Goal: Task Accomplishment & Management: Use online tool/utility

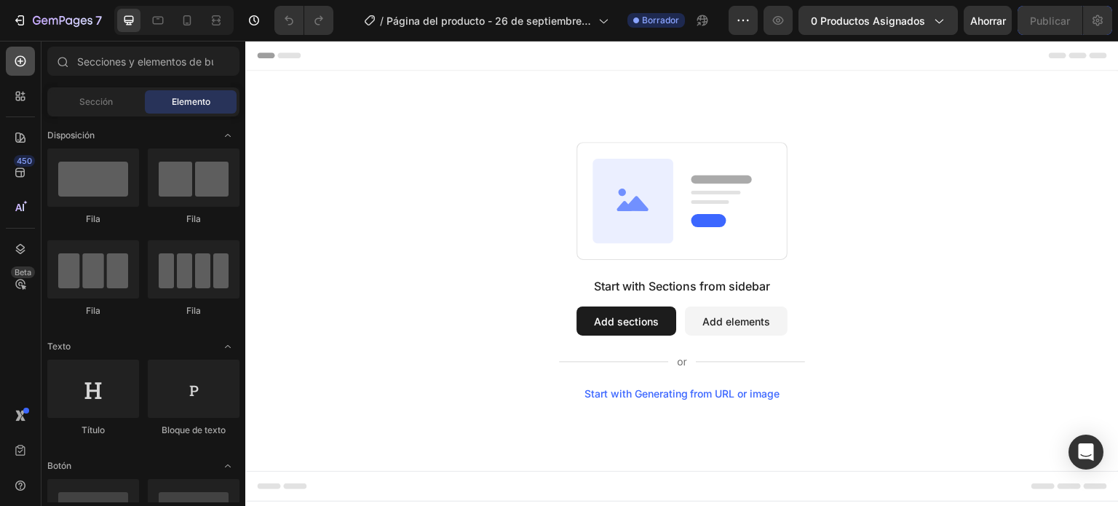
click at [15, 59] on icon at bounding box center [20, 61] width 11 height 11
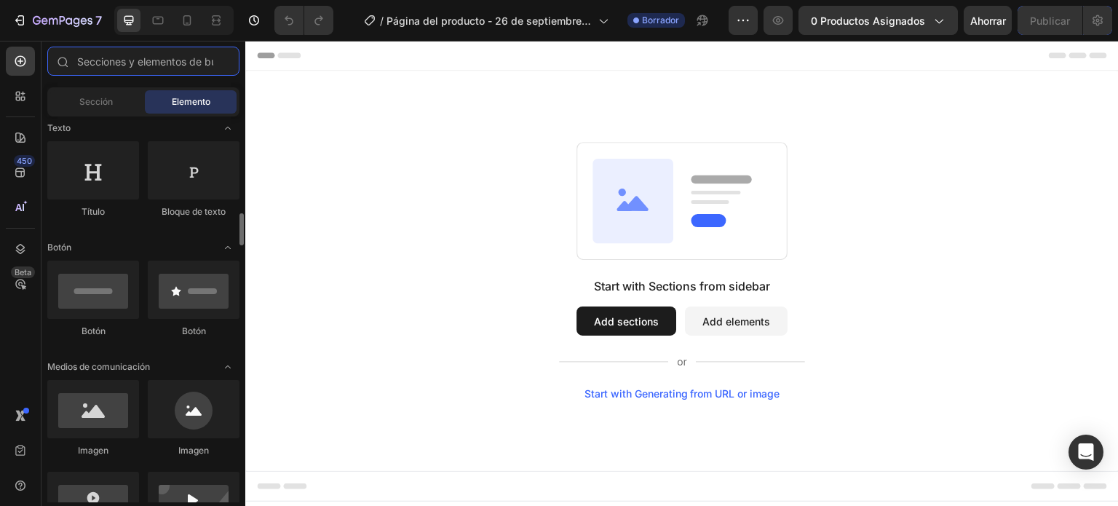
scroll to position [291, 0]
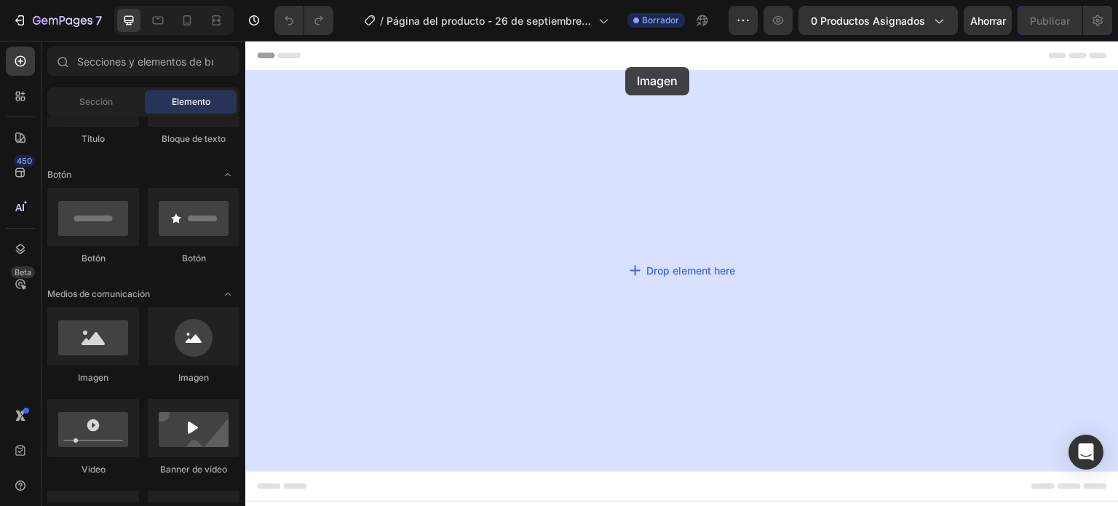
drag, startPoint x: 474, startPoint y: 308, endPoint x: 625, endPoint y: 67, distance: 284.1
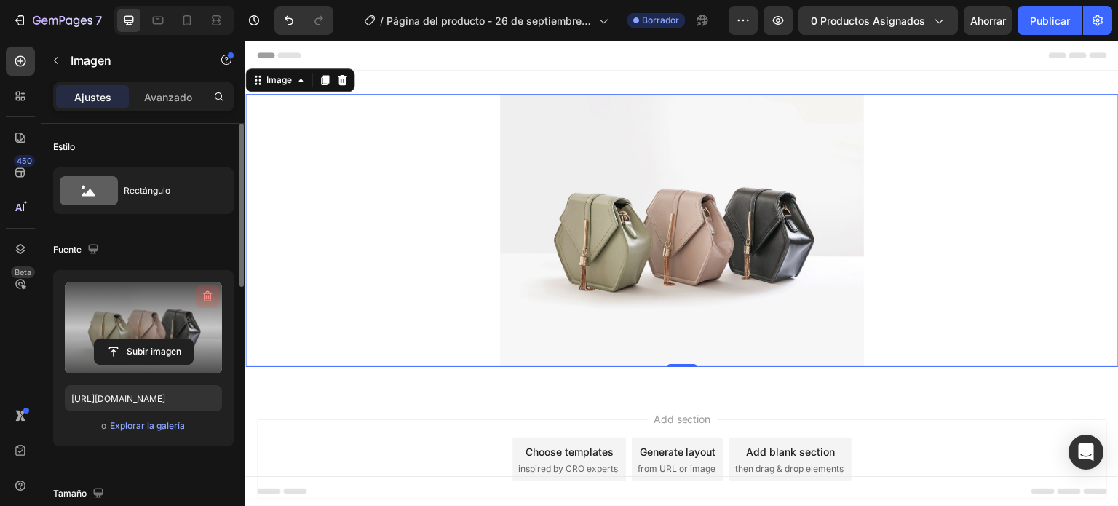
click at [205, 290] on icon "button" at bounding box center [207, 296] width 15 height 15
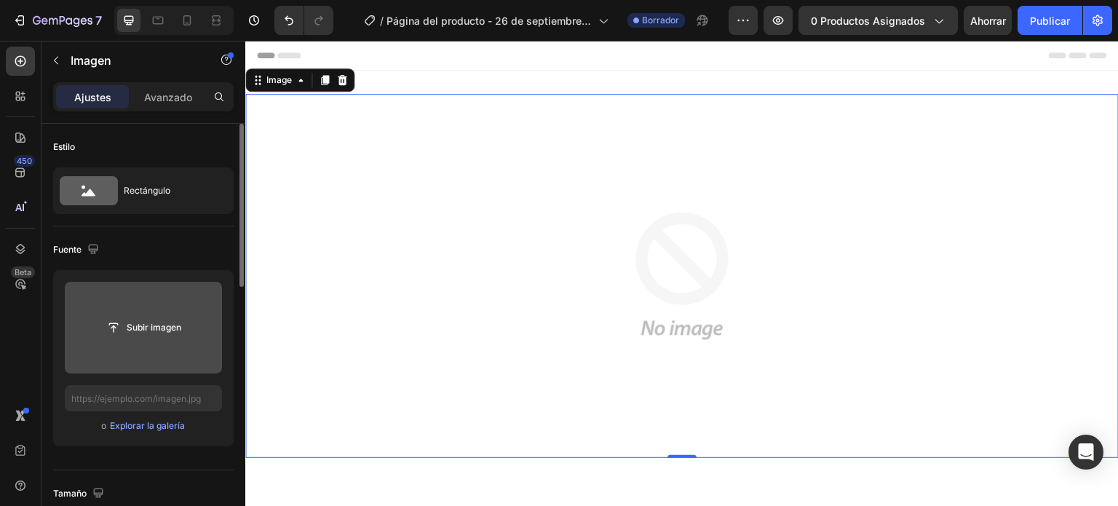
click at [143, 330] on input "file" at bounding box center [144, 327] width 98 height 25
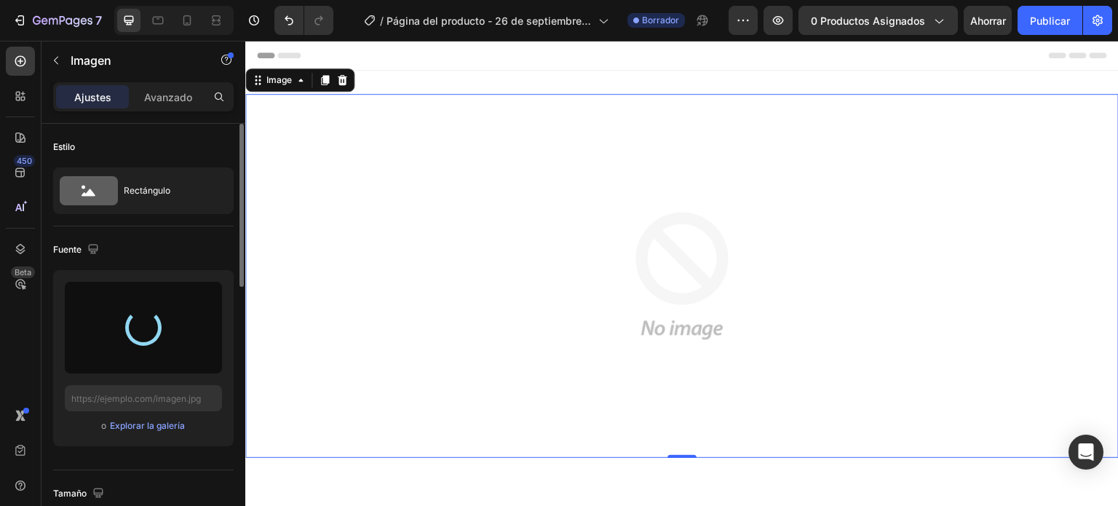
type input "[URL][DOMAIN_NAME]"
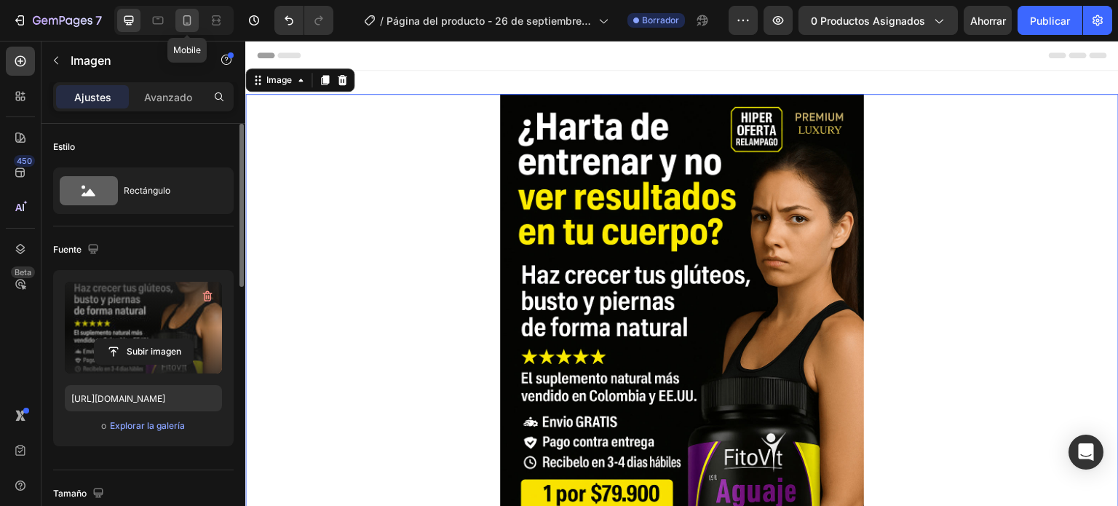
click at [186, 21] on icon at bounding box center [187, 20] width 15 height 15
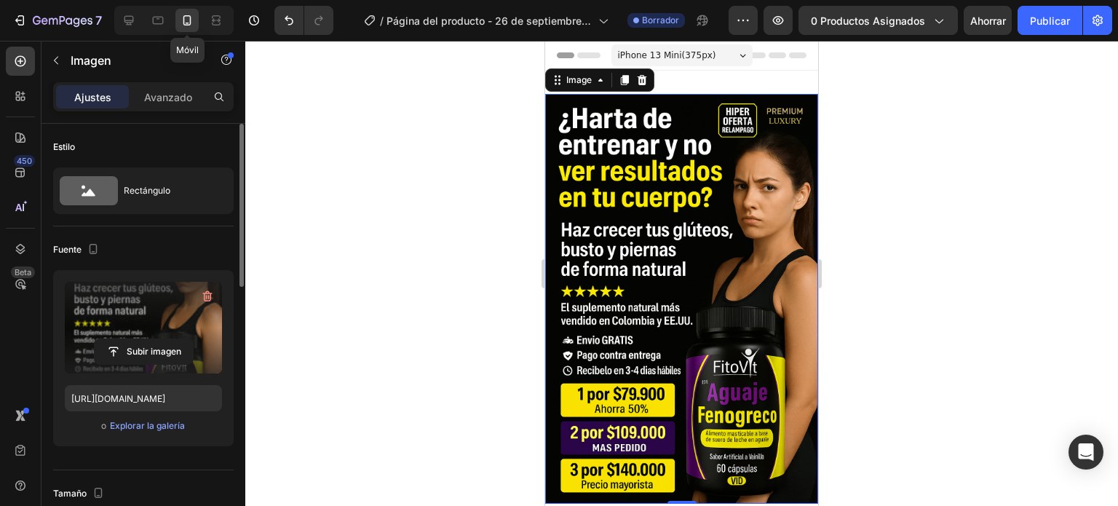
scroll to position [2, 0]
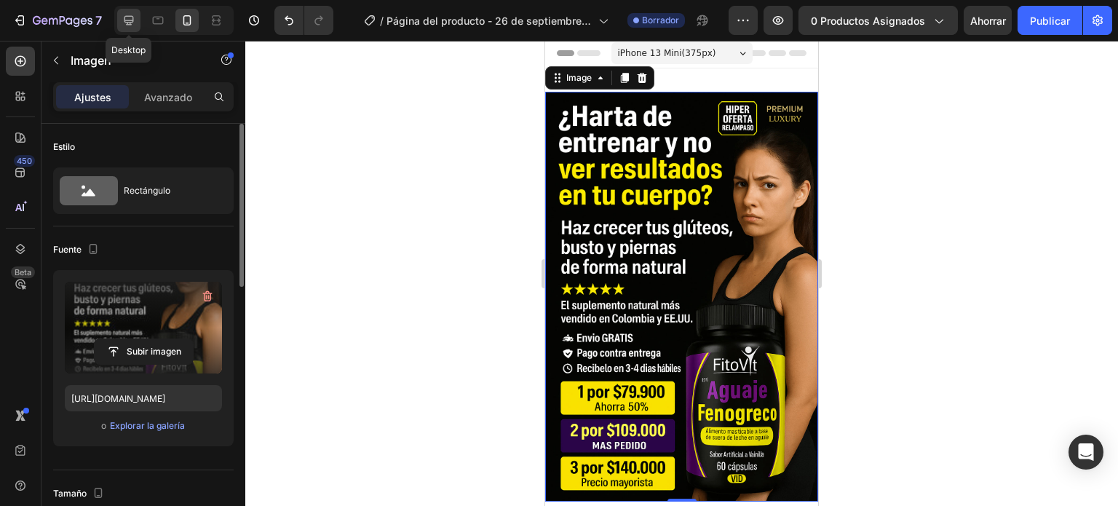
click at [134, 25] on icon at bounding box center [129, 20] width 15 height 15
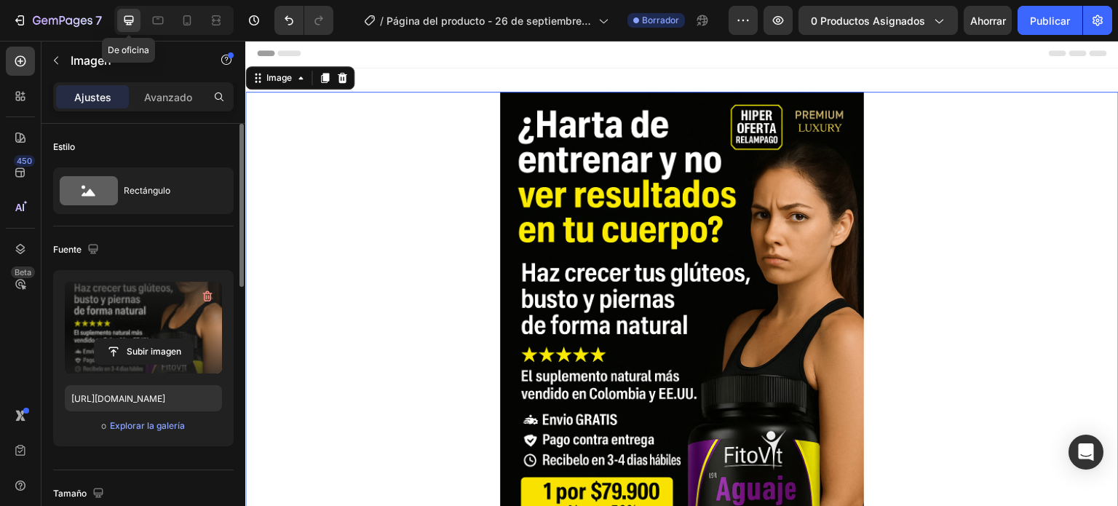
scroll to position [1, 0]
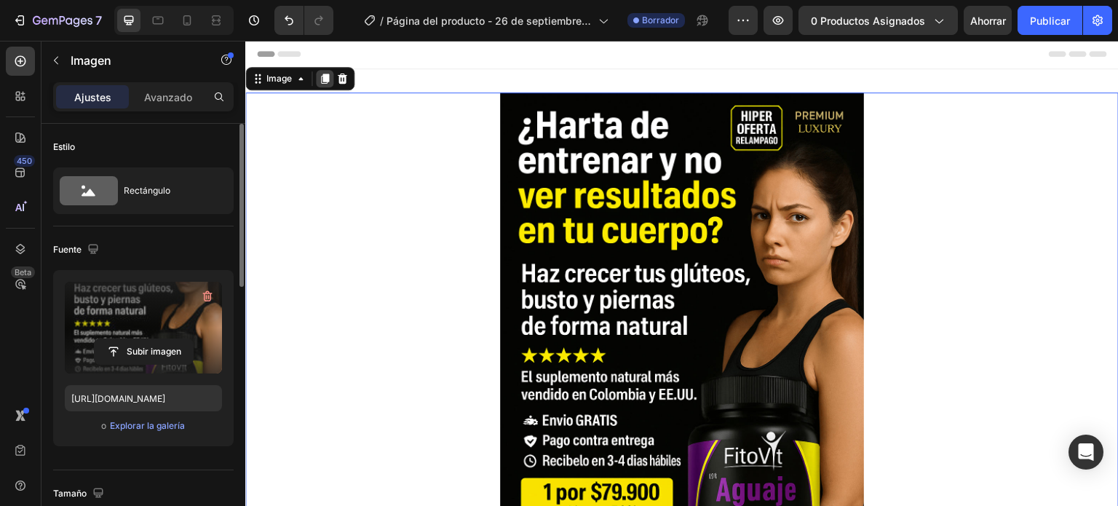
click at [328, 77] on icon at bounding box center [325, 78] width 8 height 10
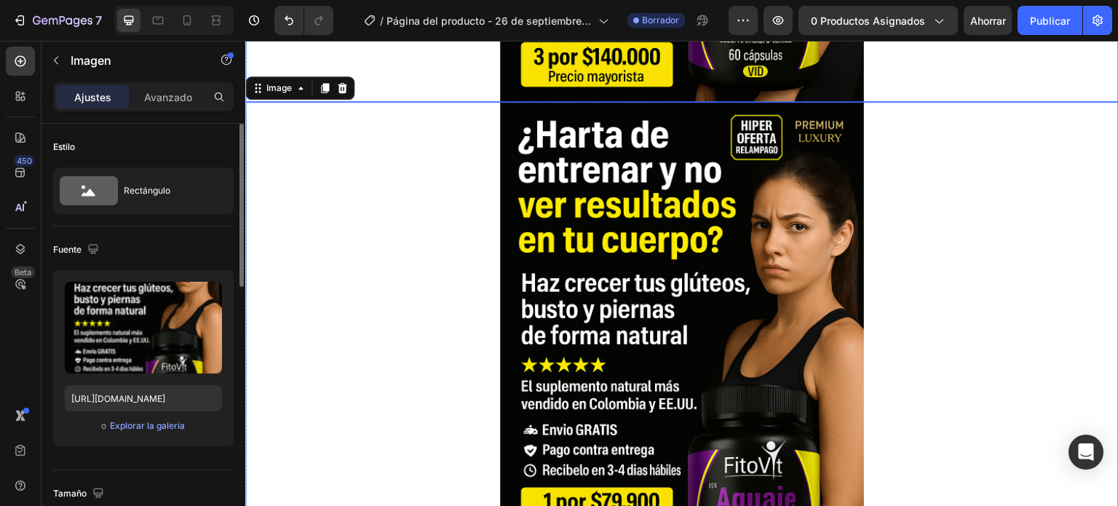
scroll to position [547, 0]
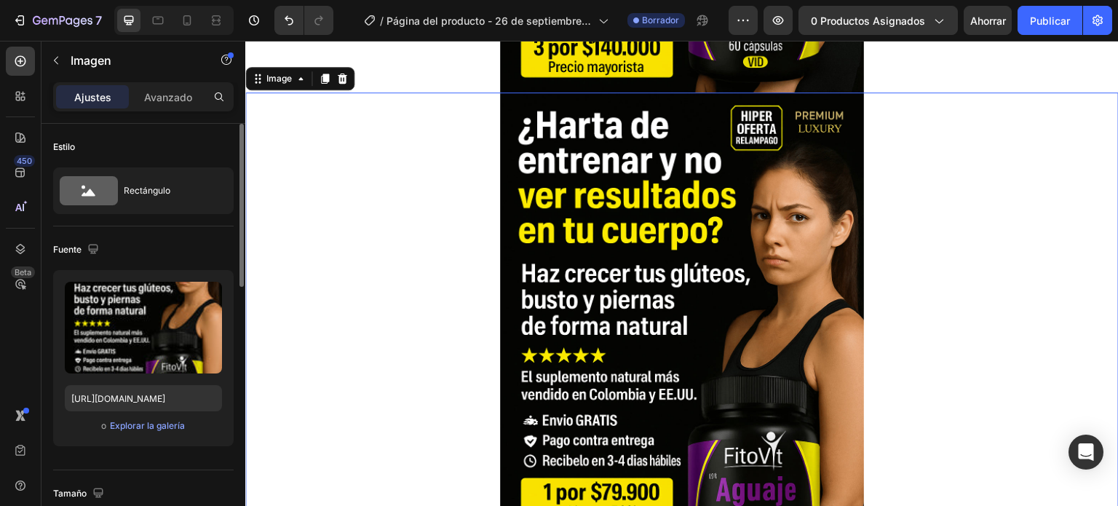
click at [654, 177] on img at bounding box center [682, 365] width 364 height 546
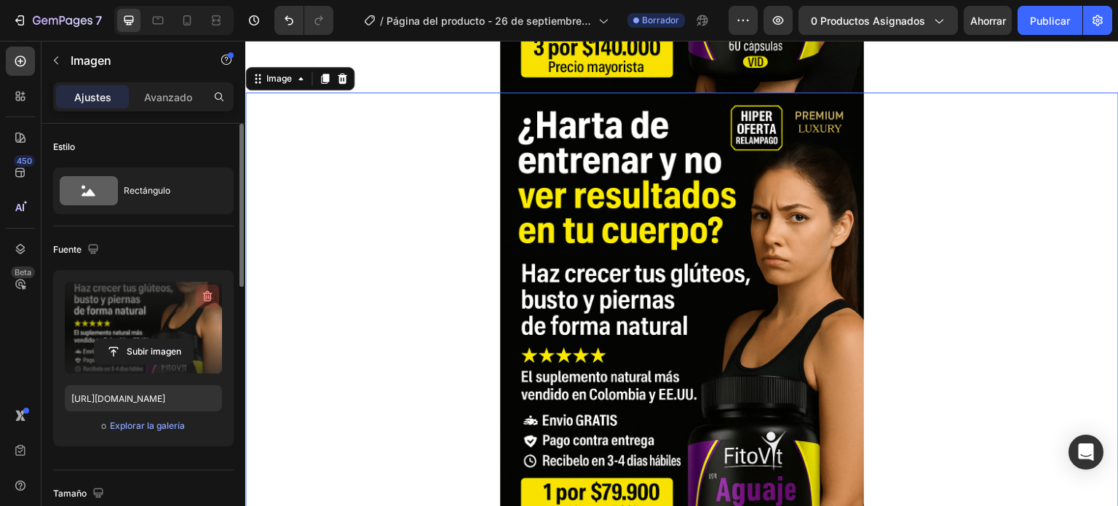
click at [205, 296] on icon "button" at bounding box center [207, 296] width 15 height 15
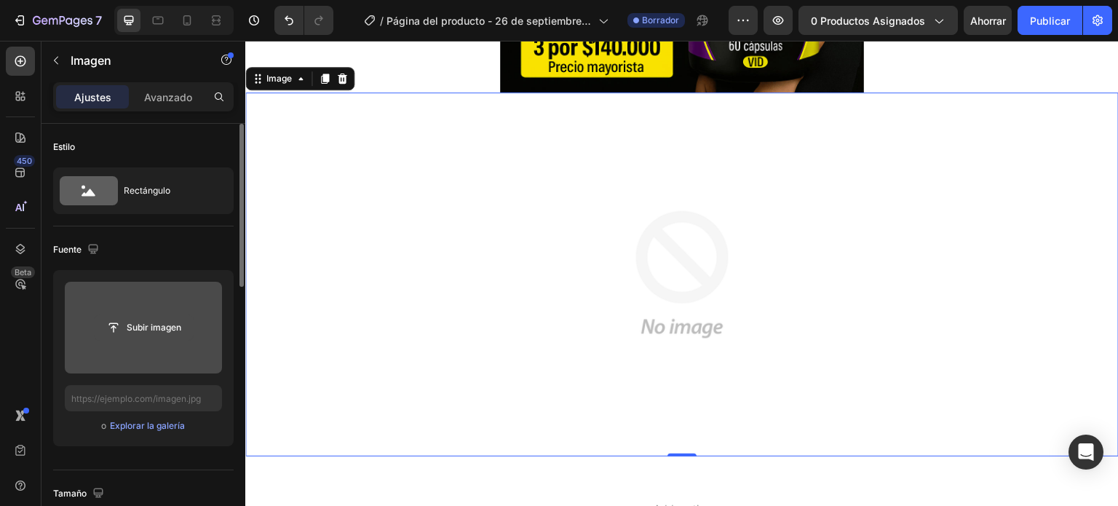
click at [153, 315] on input "file" at bounding box center [144, 327] width 98 height 25
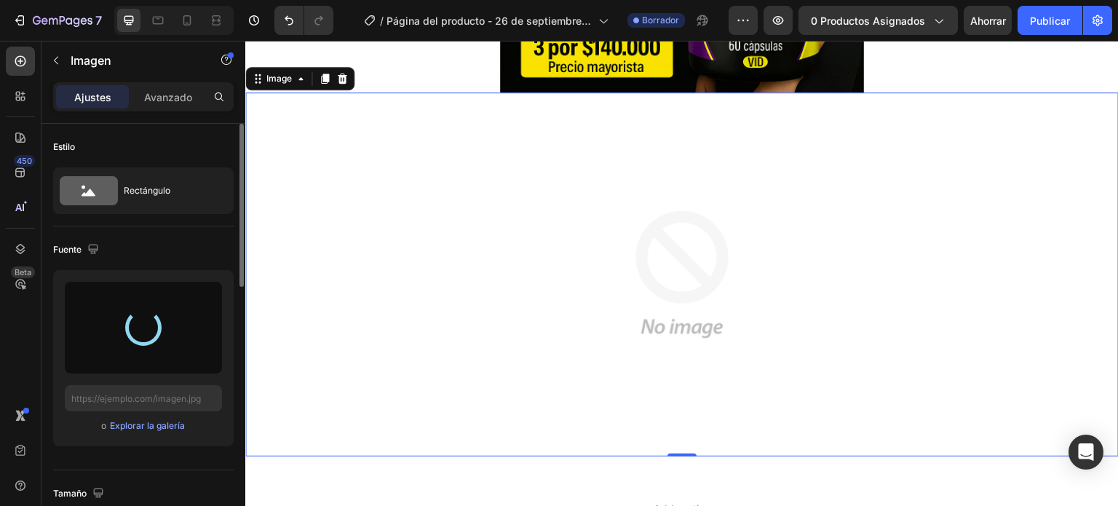
type input "[URL][DOMAIN_NAME]"
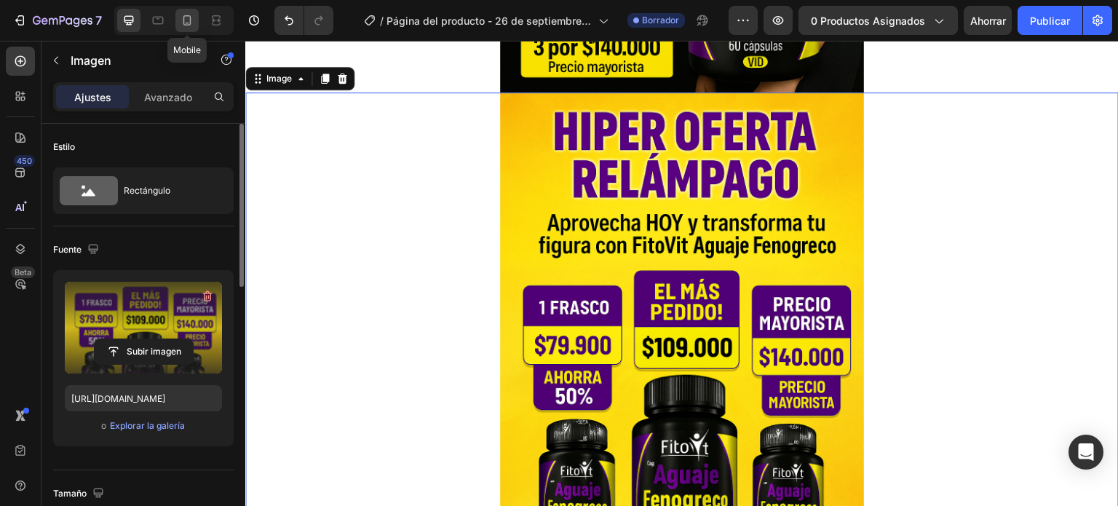
click at [188, 16] on icon at bounding box center [187, 20] width 8 height 10
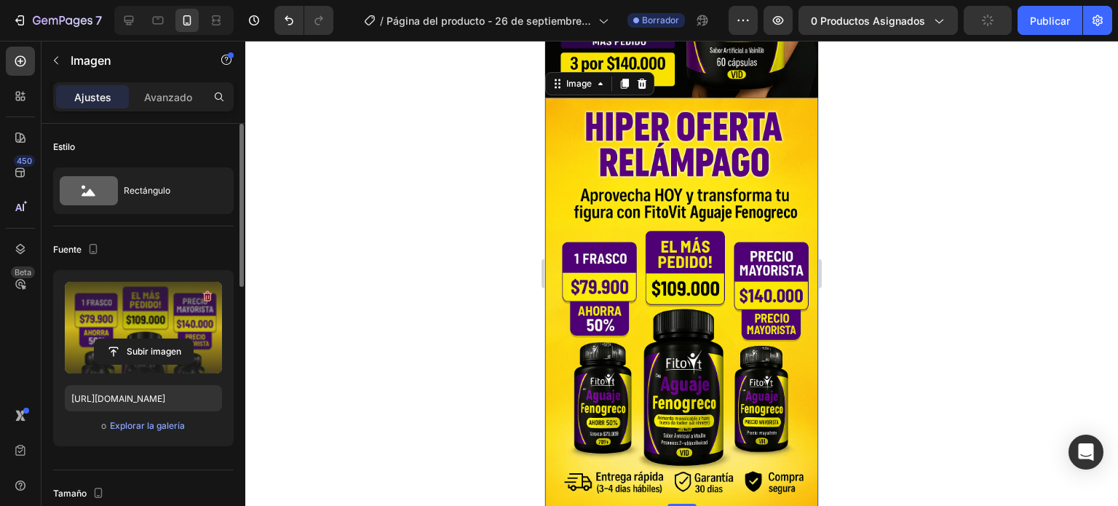
scroll to position [218, 0]
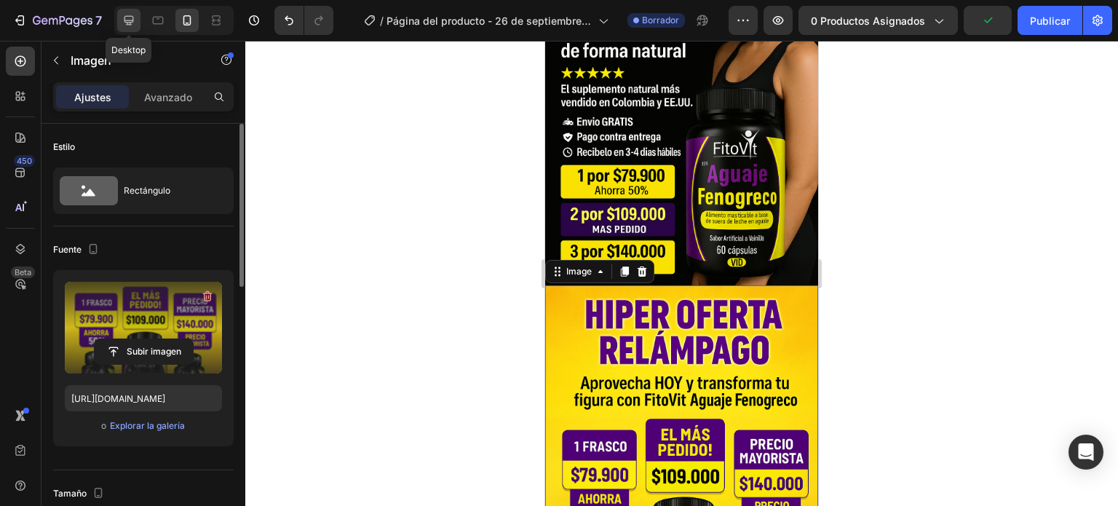
click at [131, 20] on icon at bounding box center [129, 20] width 15 height 15
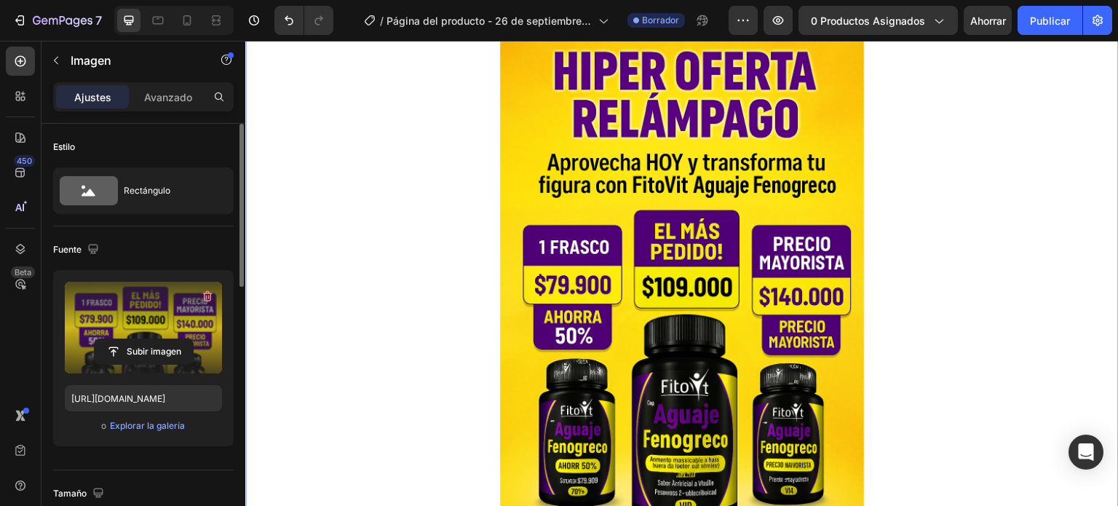
scroll to position [473, 0]
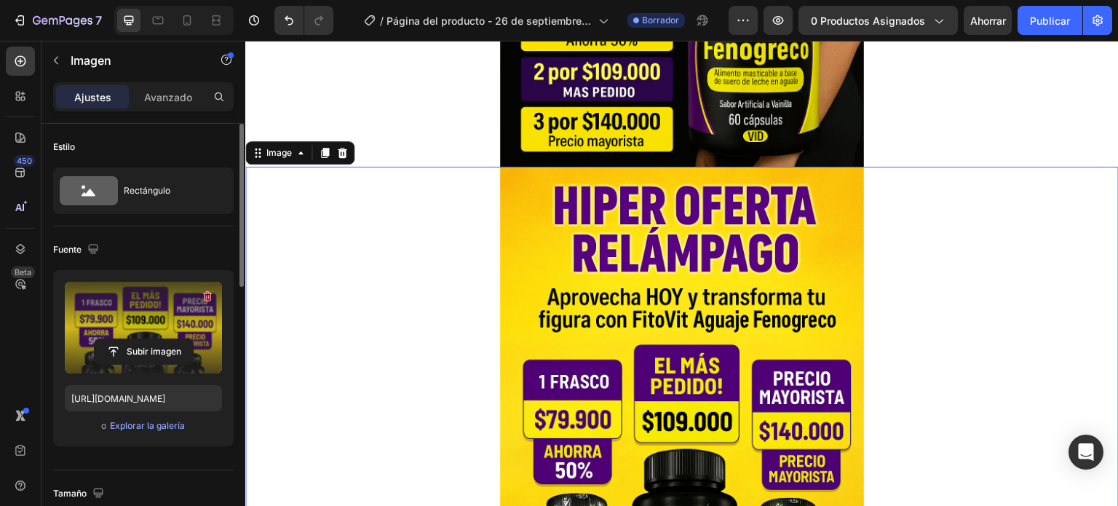
click at [322, 154] on icon at bounding box center [325, 153] width 12 height 12
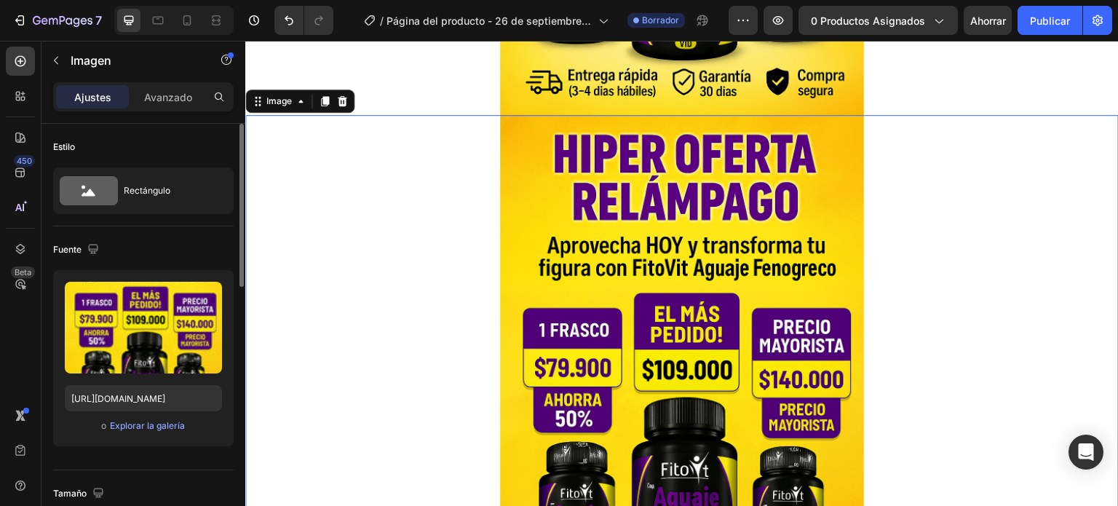
scroll to position [1094, 0]
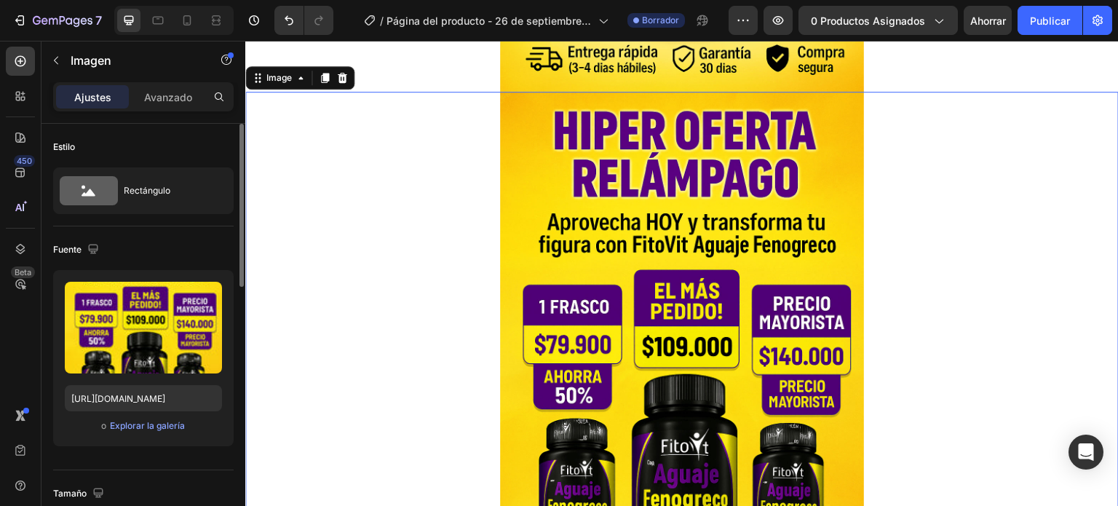
click at [548, 317] on img at bounding box center [682, 365] width 364 height 546
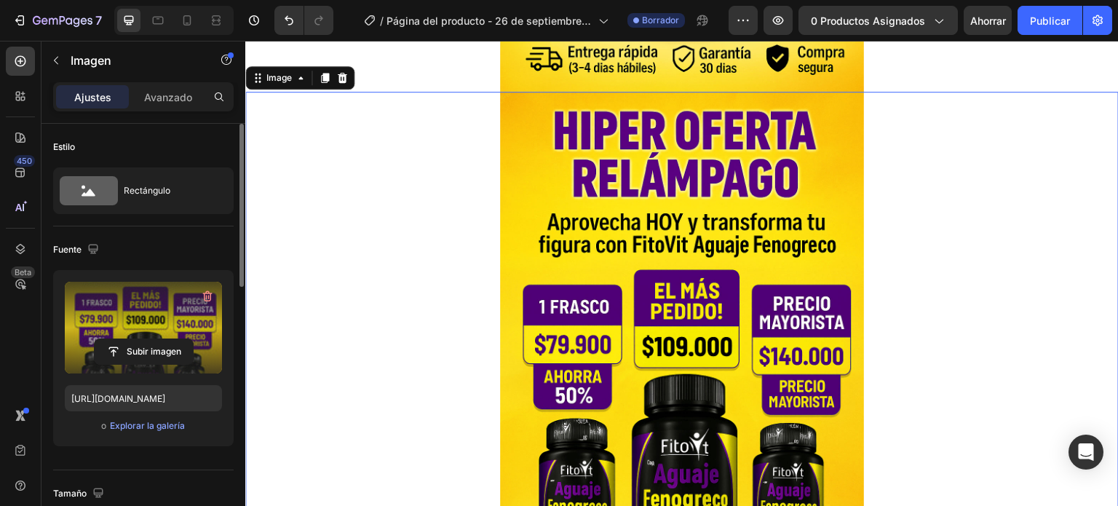
click at [127, 317] on label at bounding box center [143, 328] width 157 height 92
click at [127, 339] on input "file" at bounding box center [144, 351] width 98 height 25
click at [207, 299] on icon "button" at bounding box center [207, 296] width 15 height 15
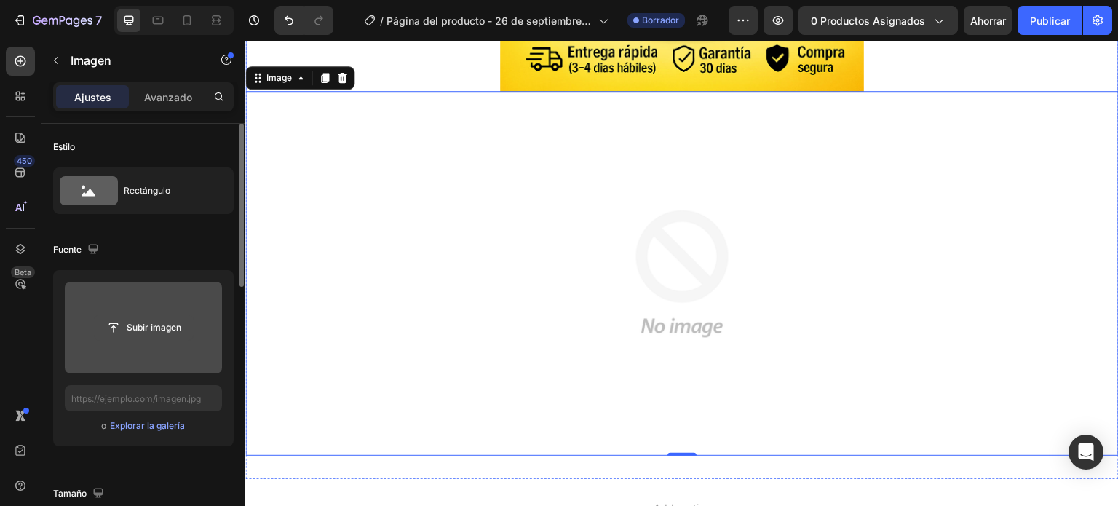
click at [145, 328] on input "file" at bounding box center [144, 327] width 98 height 25
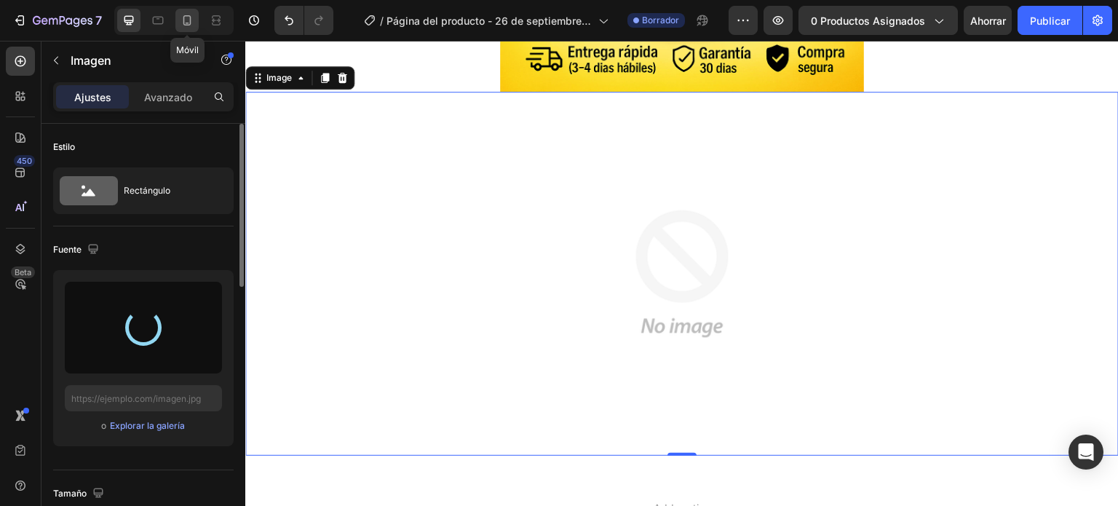
type input "[URL][DOMAIN_NAME]"
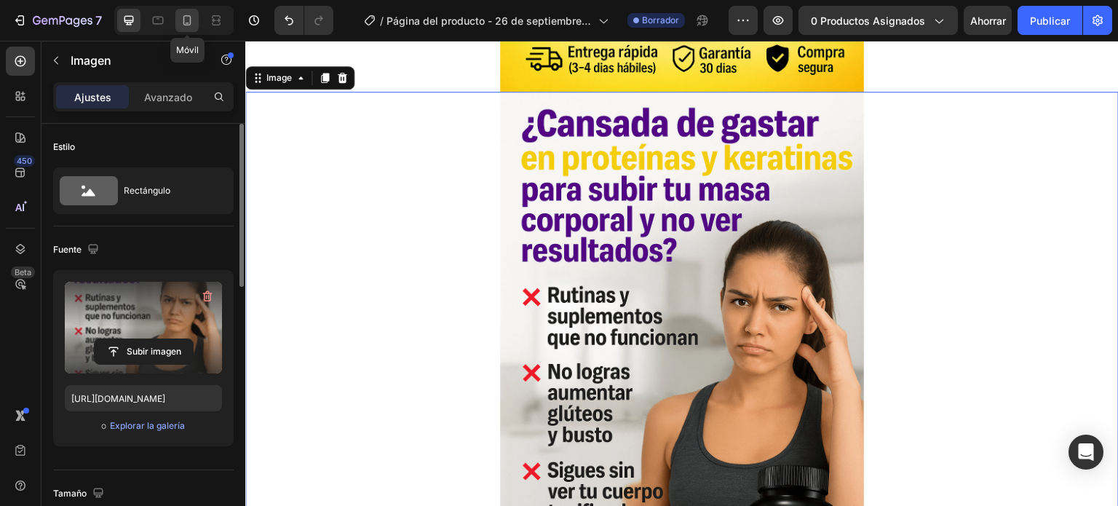
click at [194, 23] on icon at bounding box center [187, 20] width 15 height 15
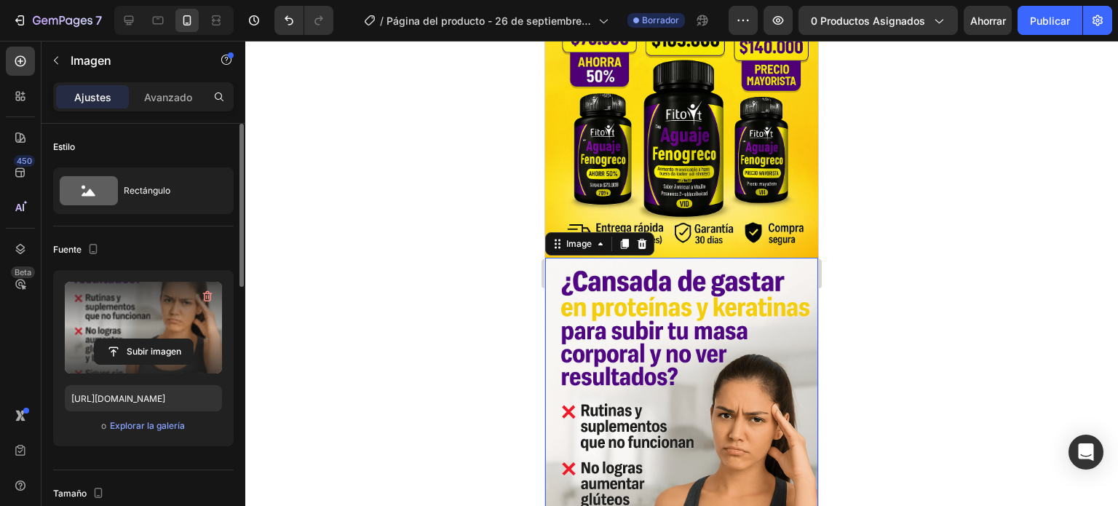
scroll to position [655, 0]
click at [135, 20] on icon at bounding box center [129, 20] width 15 height 15
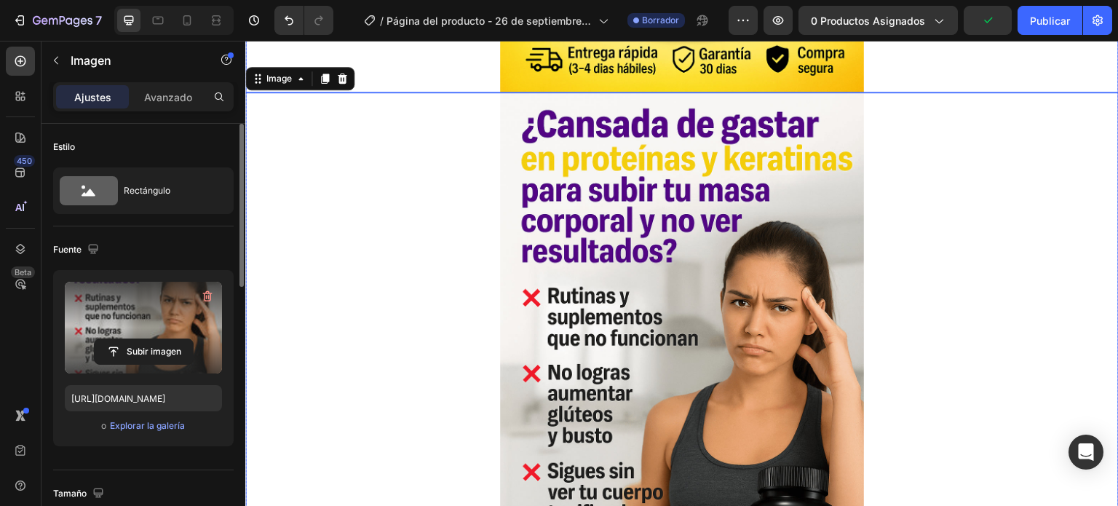
scroll to position [1094, 0]
click at [321, 73] on icon at bounding box center [325, 78] width 12 height 12
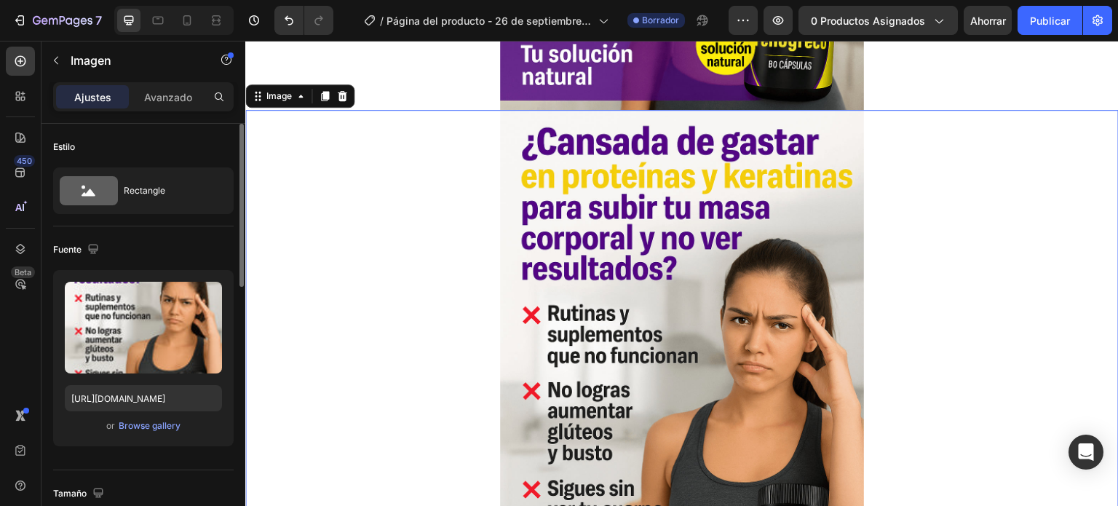
scroll to position [1639, 0]
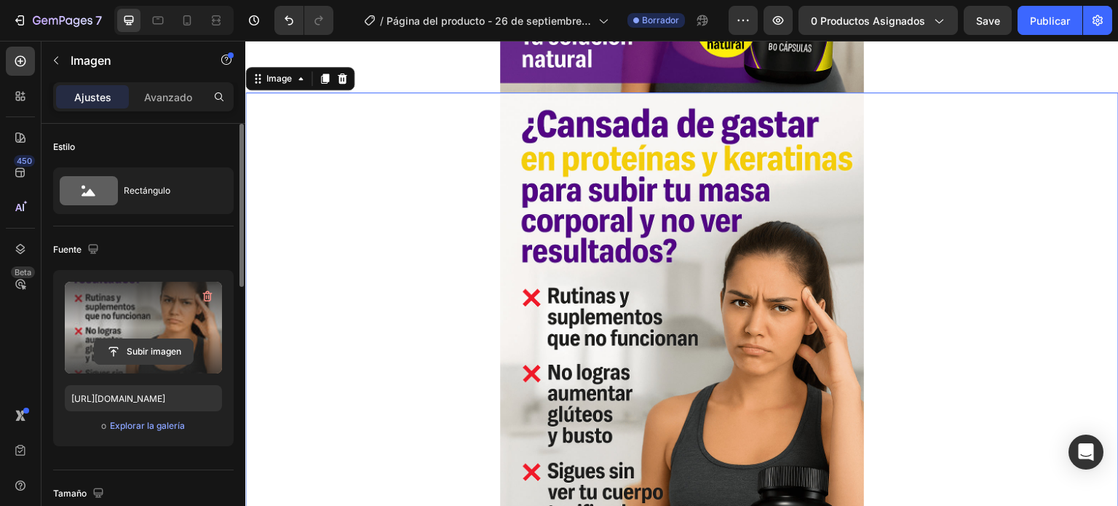
click at [166, 341] on div "Subir imagen" at bounding box center [143, 328] width 157 height 92
click at [158, 356] on input "file" at bounding box center [144, 351] width 98 height 25
click at [132, 351] on input "file" at bounding box center [144, 351] width 98 height 25
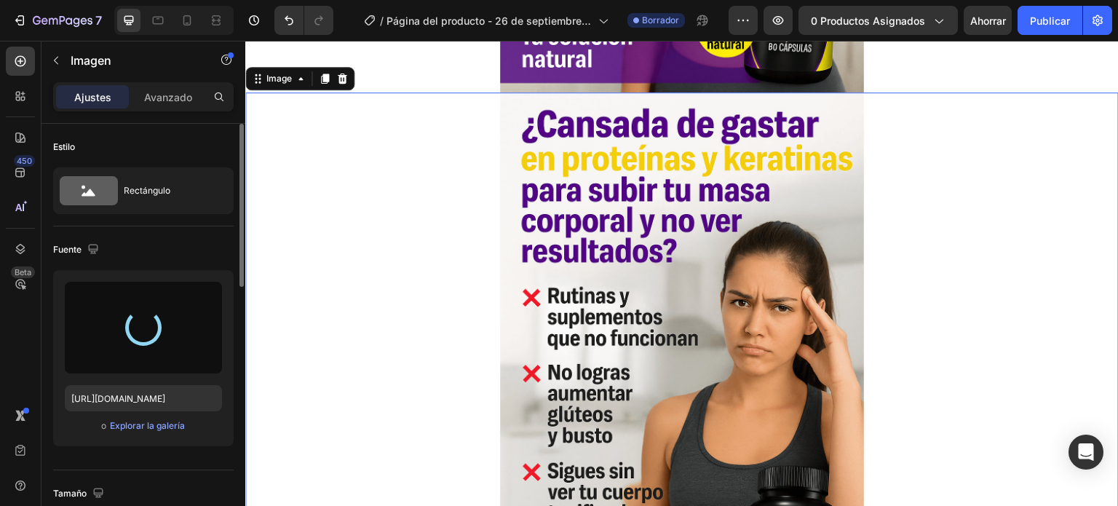
type input "[URL][DOMAIN_NAME]"
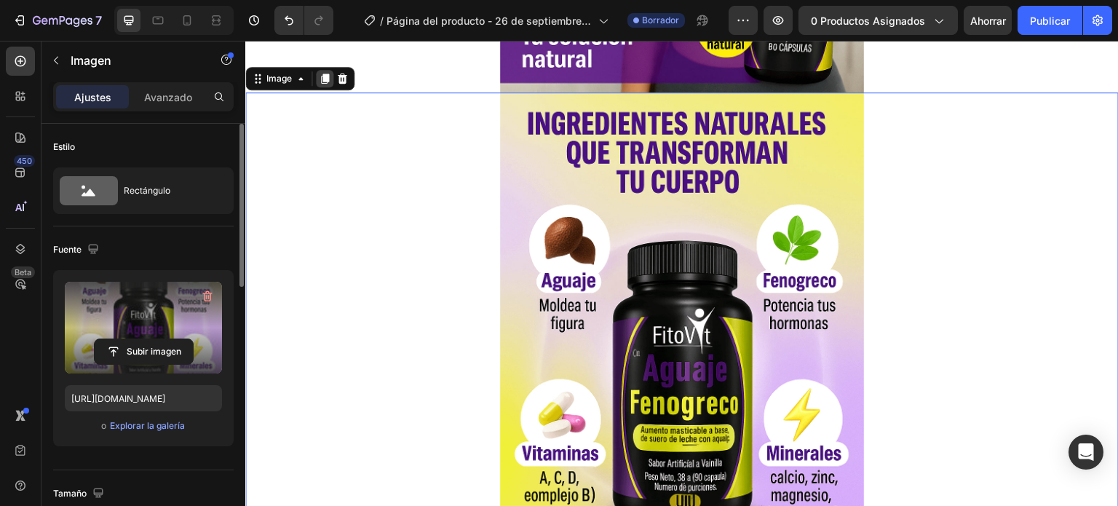
click at [324, 79] on icon at bounding box center [325, 78] width 8 height 10
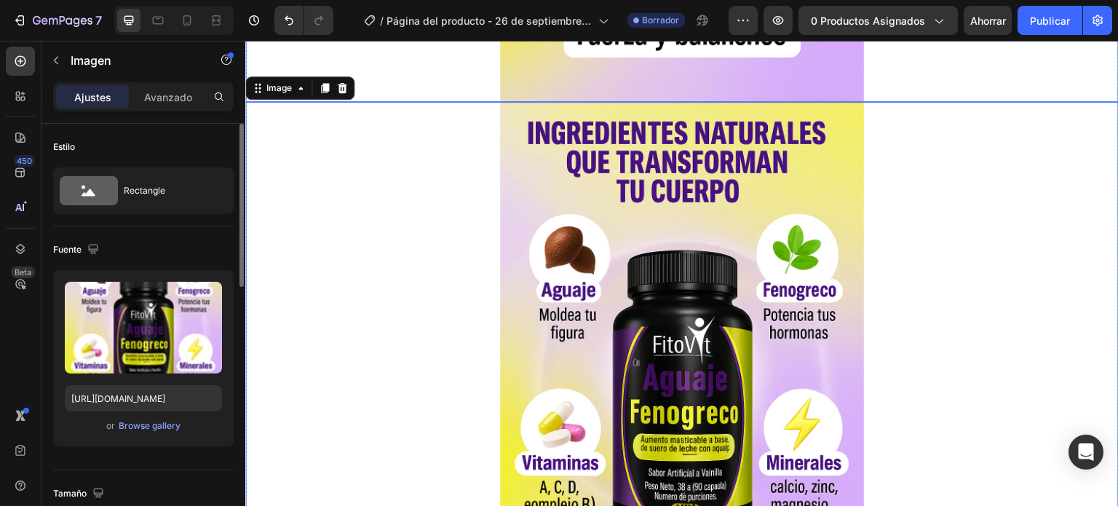
scroll to position [2185, 0]
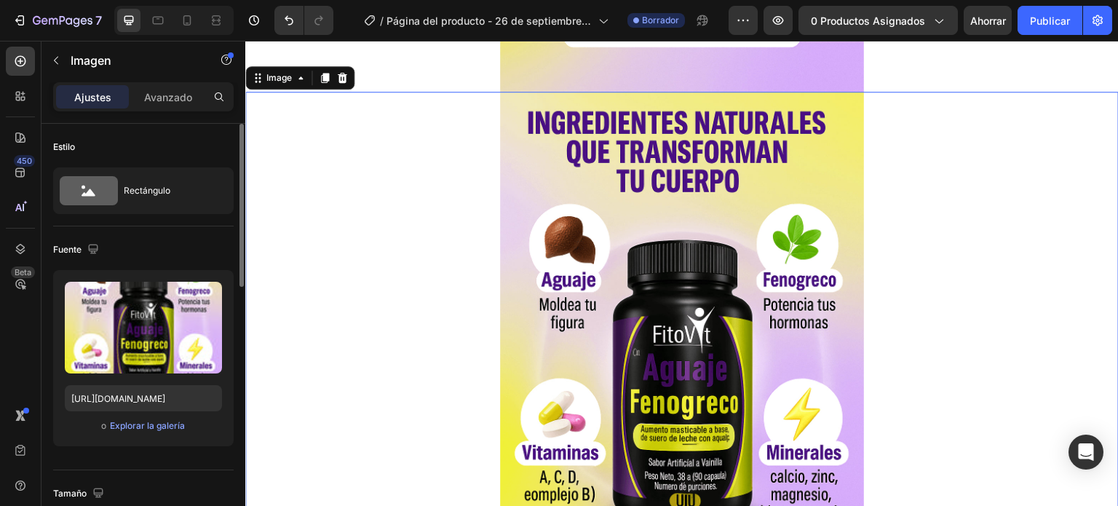
click at [538, 288] on img at bounding box center [682, 365] width 364 height 546
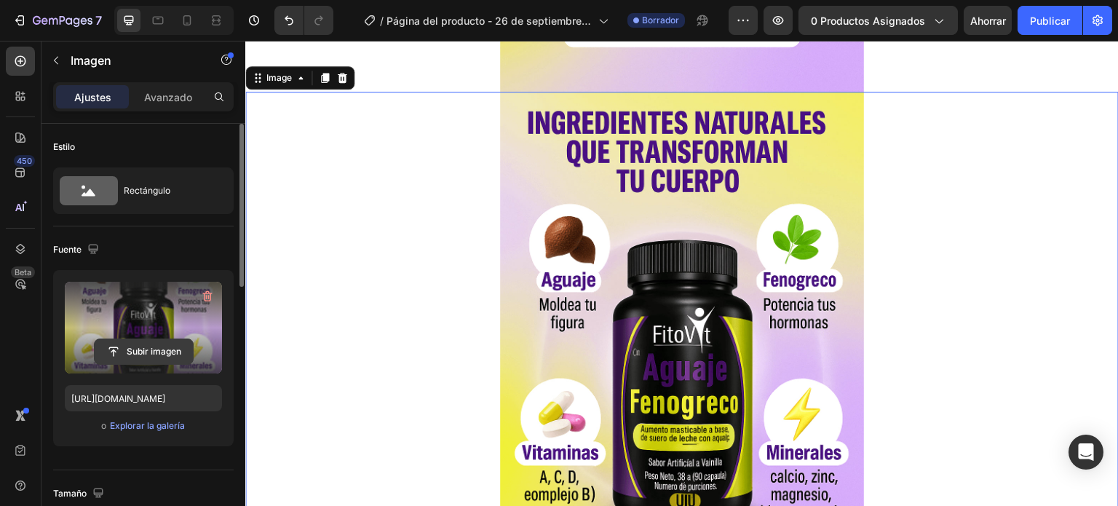
click at [140, 349] on input "file" at bounding box center [144, 351] width 98 height 25
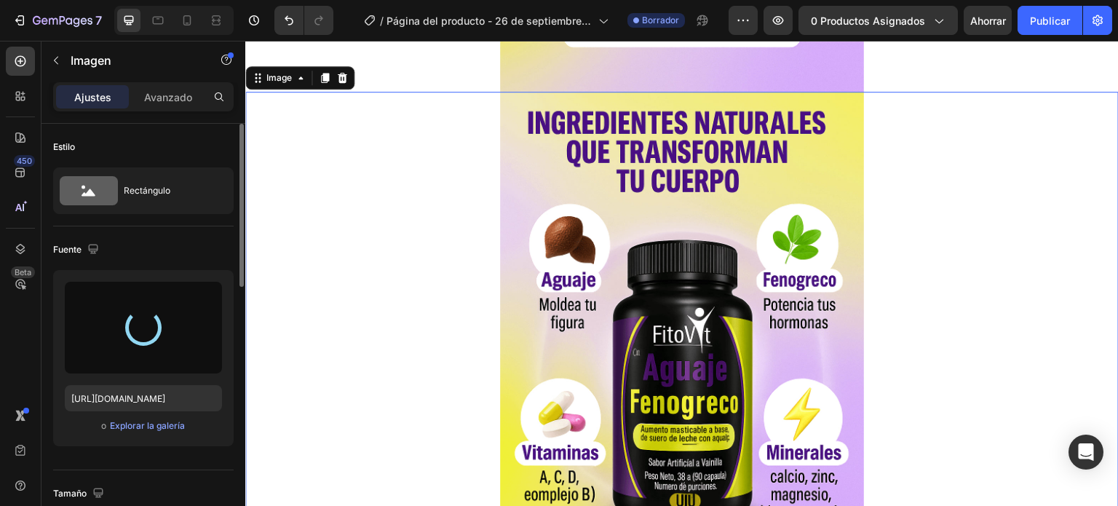
type input "[URL][DOMAIN_NAME]"
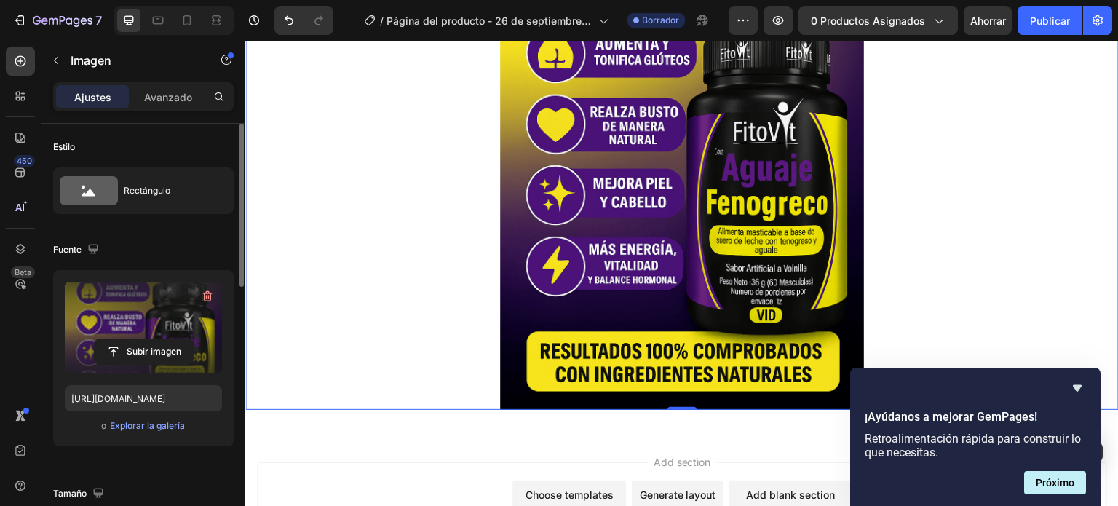
scroll to position [2476, 0]
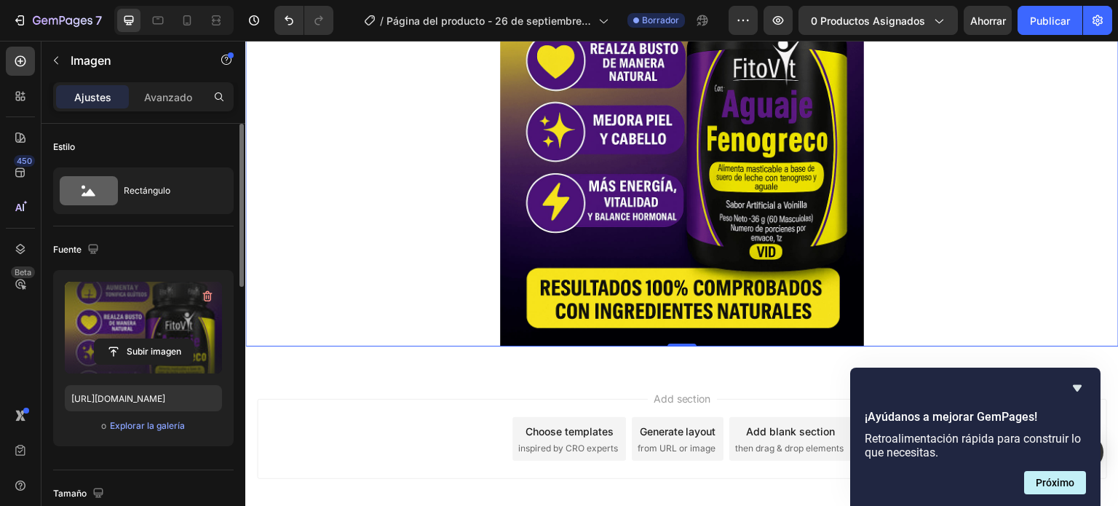
click at [1036, 193] on div at bounding box center [681, 74] width 873 height 546
click at [1078, 391] on icon "Ocultar encuesta" at bounding box center [1076, 387] width 17 height 17
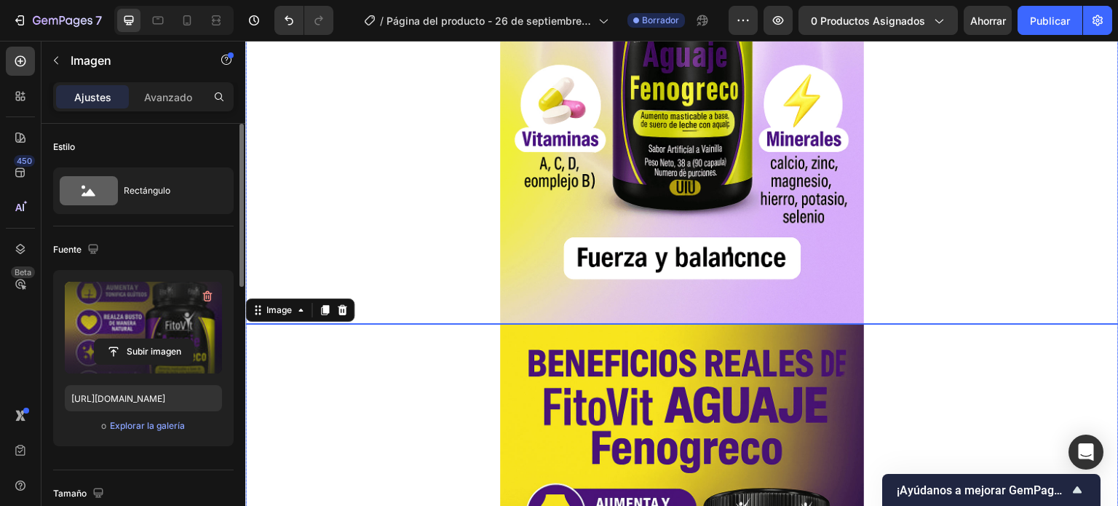
scroll to position [2112, 0]
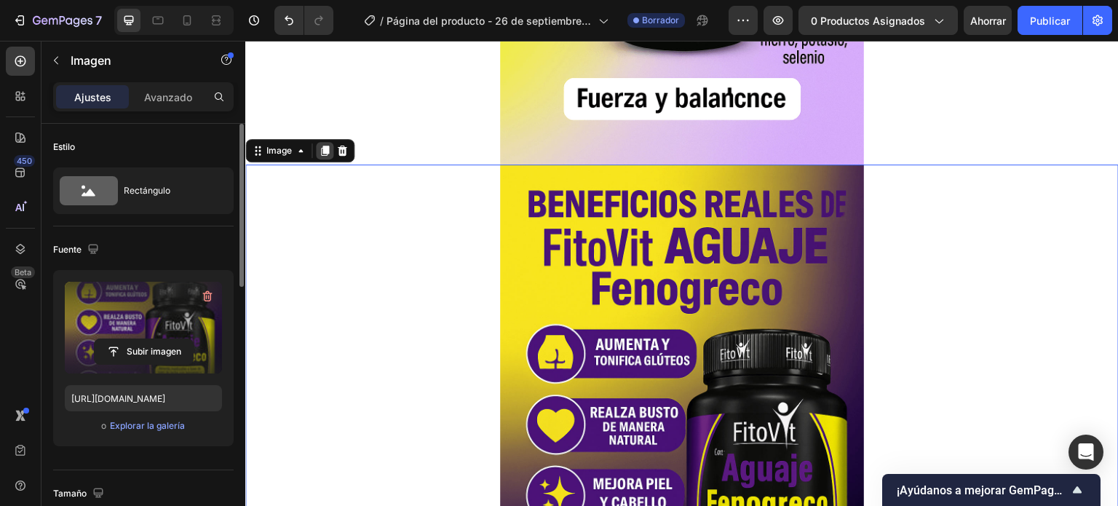
click at [319, 148] on icon at bounding box center [325, 151] width 12 height 12
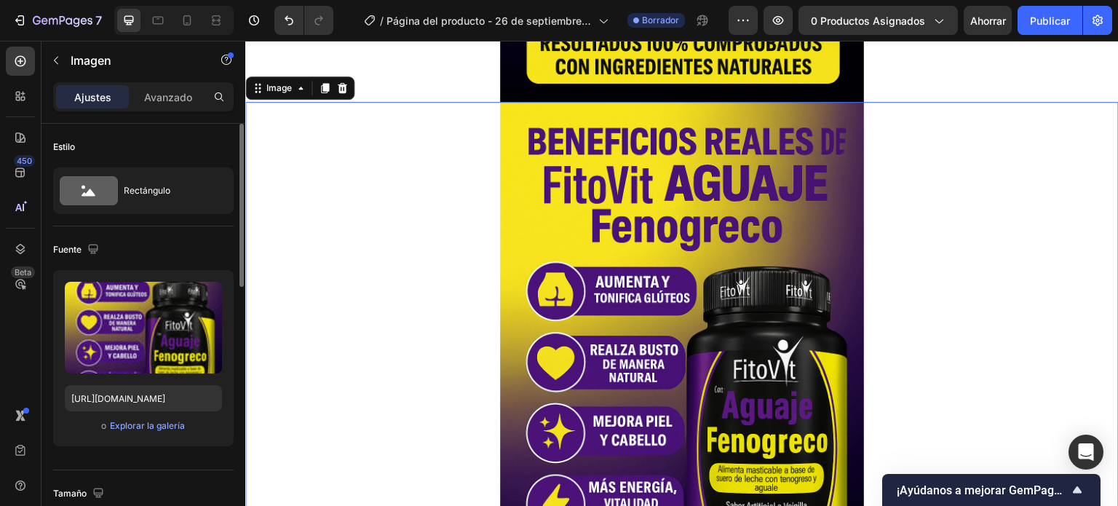
scroll to position [2730, 0]
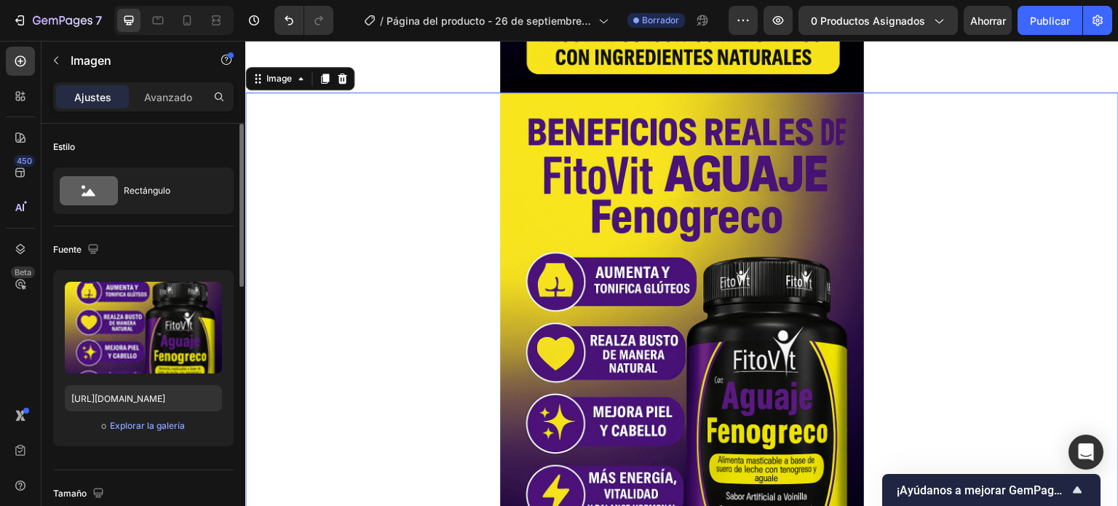
click at [677, 291] on img at bounding box center [682, 365] width 364 height 546
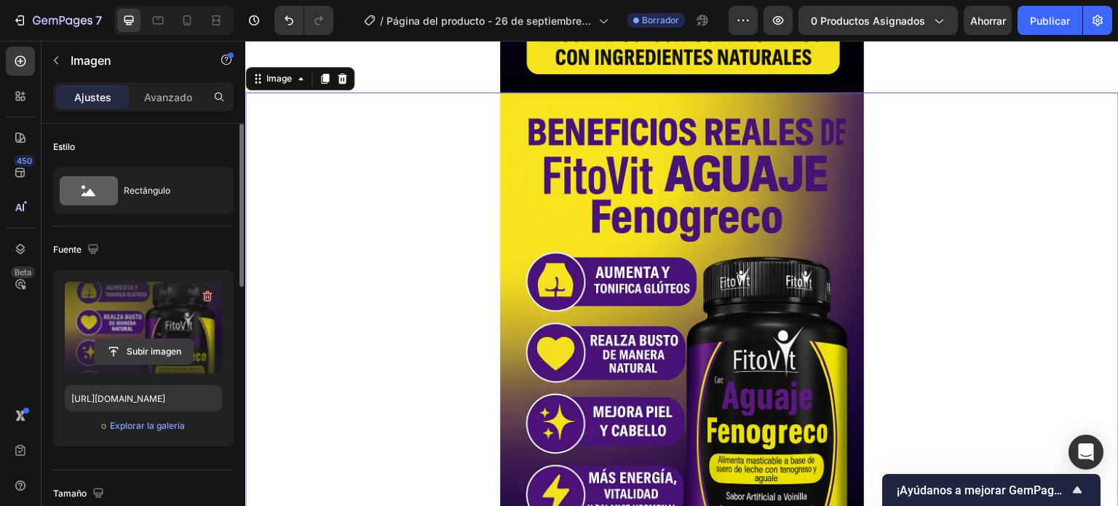
click at [137, 346] on input "file" at bounding box center [144, 351] width 98 height 25
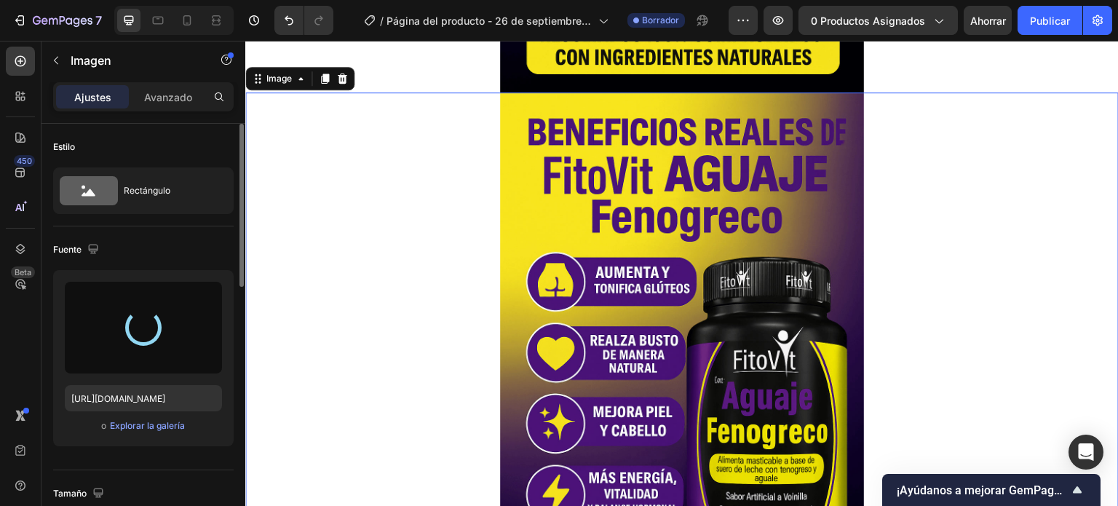
type input "[URL][DOMAIN_NAME]"
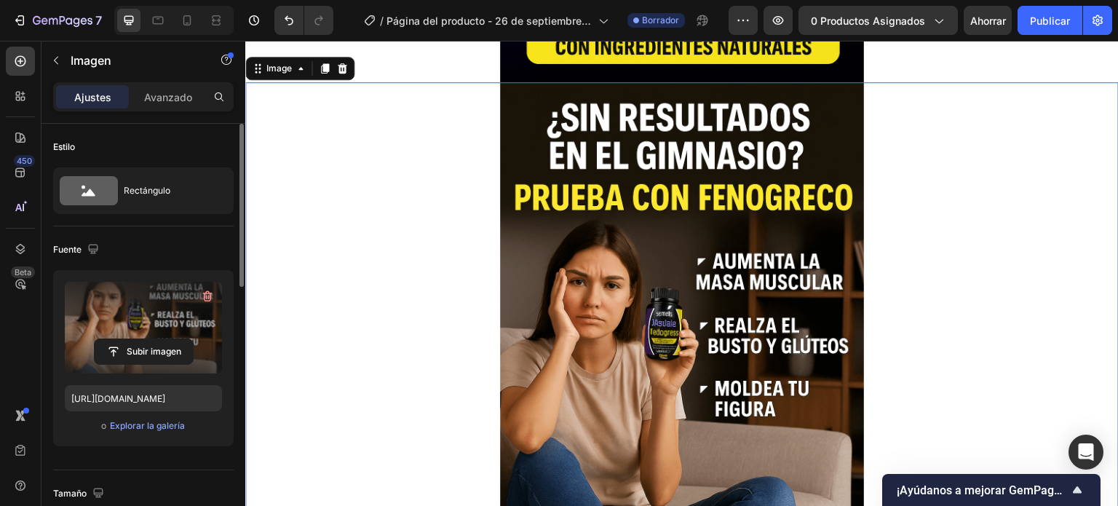
scroll to position [2584, 0]
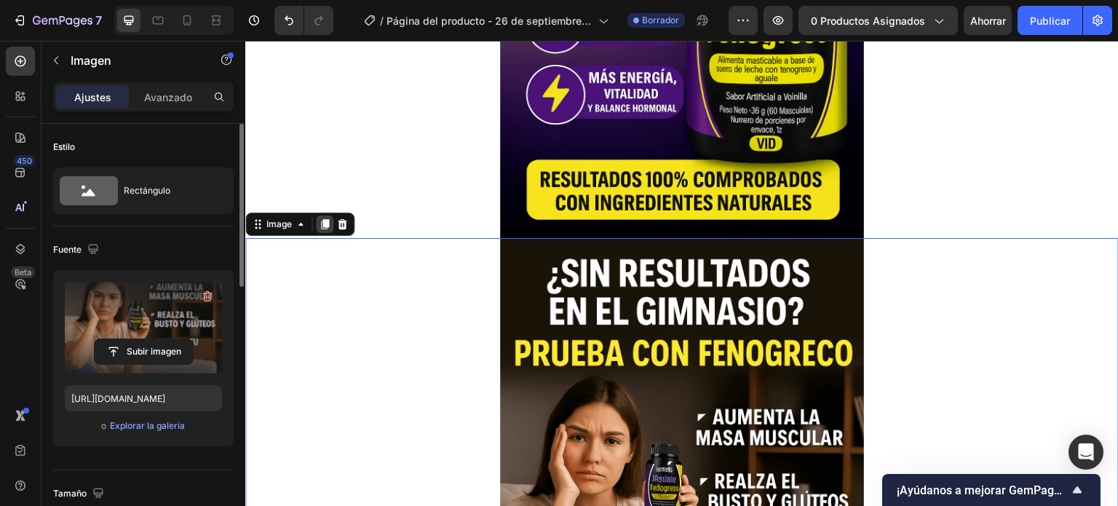
click at [323, 224] on icon at bounding box center [325, 224] width 8 height 10
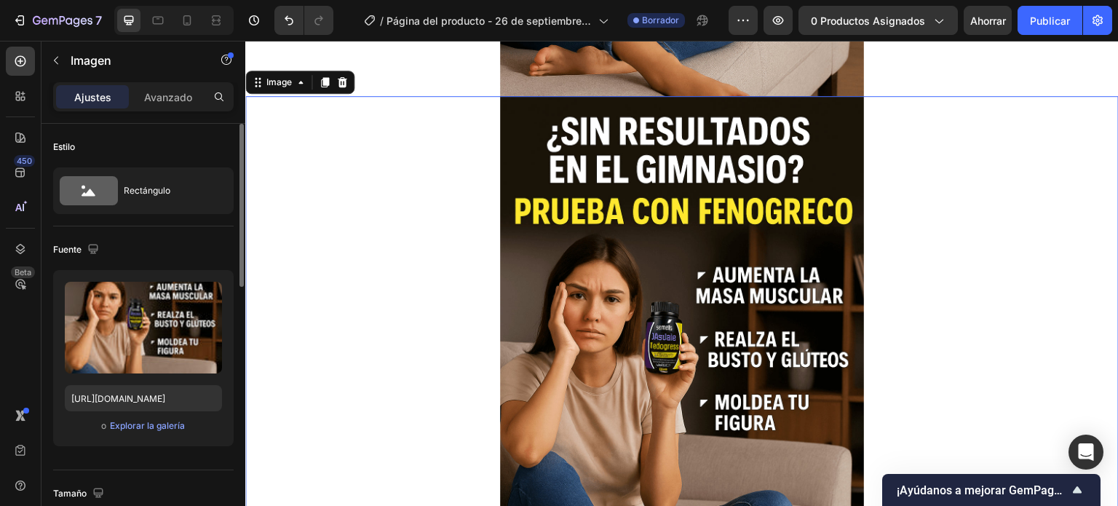
scroll to position [3276, 0]
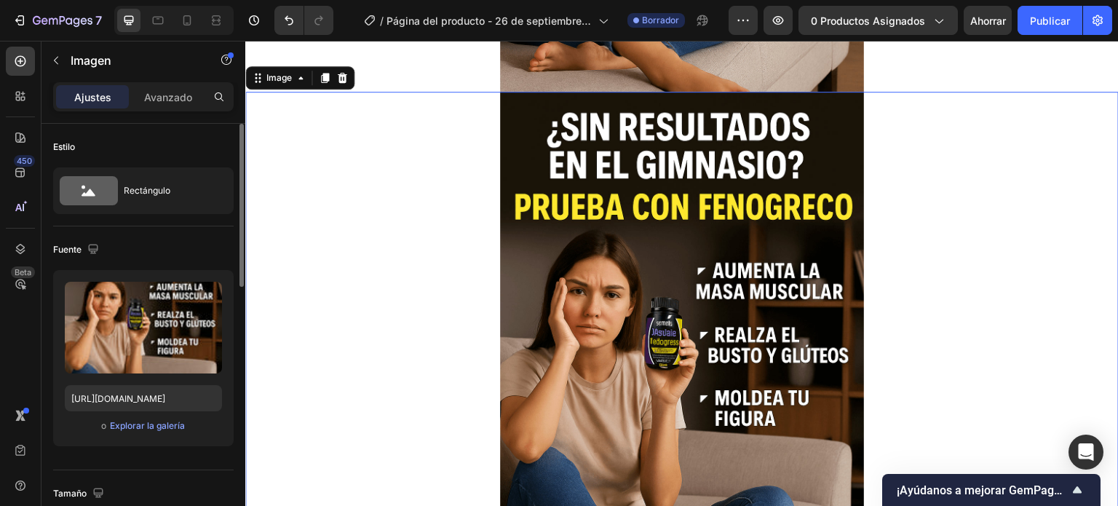
click at [636, 330] on img at bounding box center [682, 365] width 364 height 546
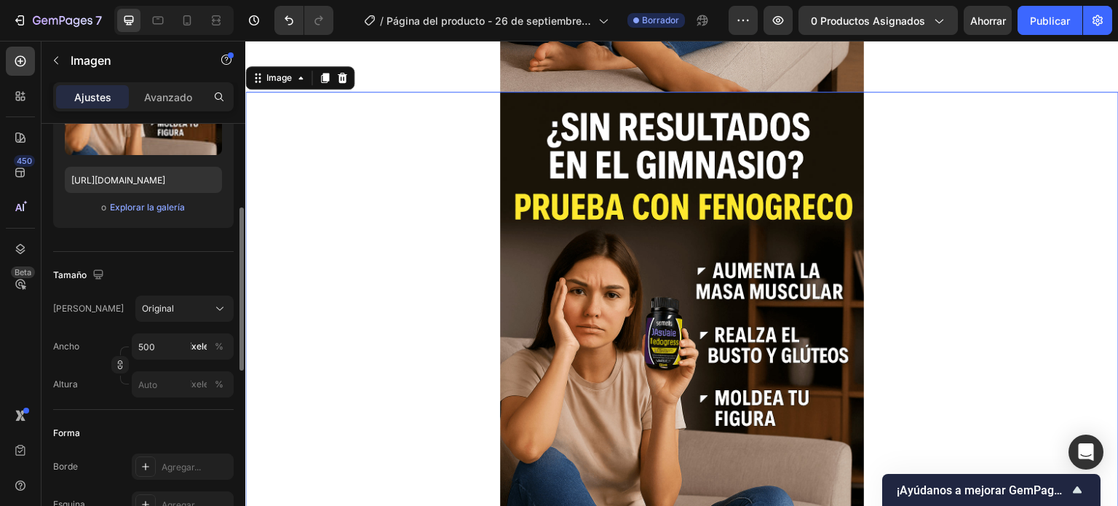
scroll to position [73, 0]
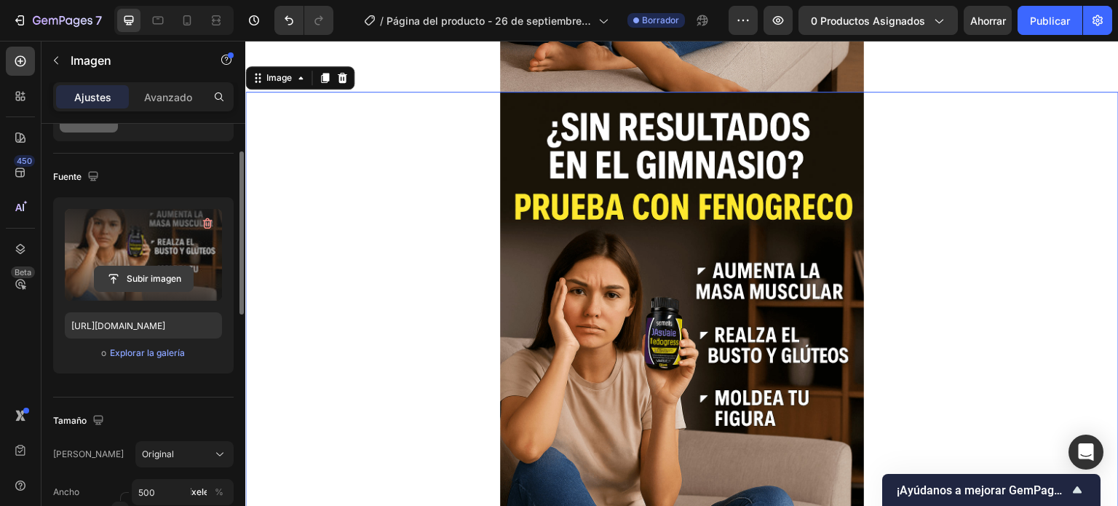
click at [137, 272] on input "file" at bounding box center [144, 278] width 98 height 25
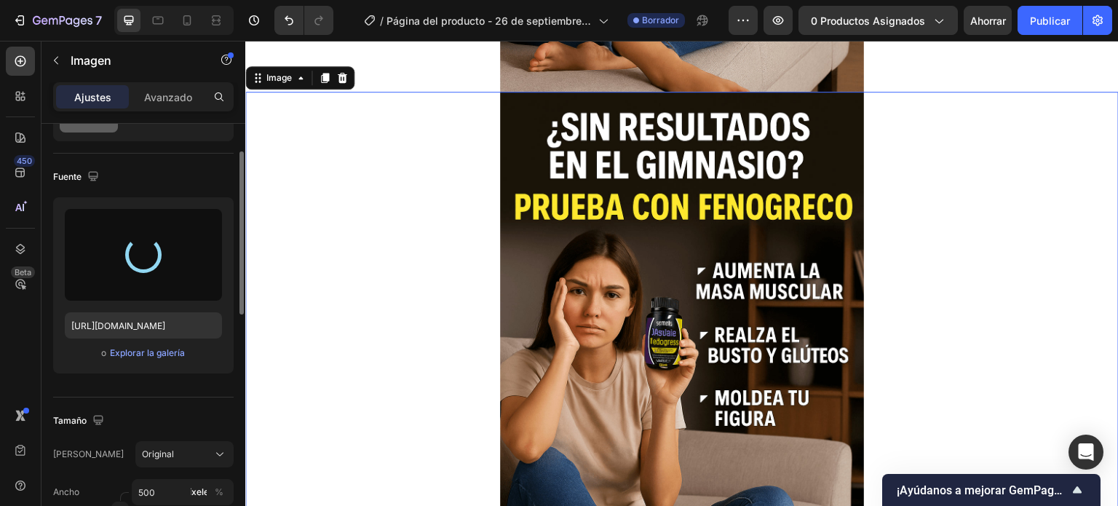
type input "[URL][DOMAIN_NAME]"
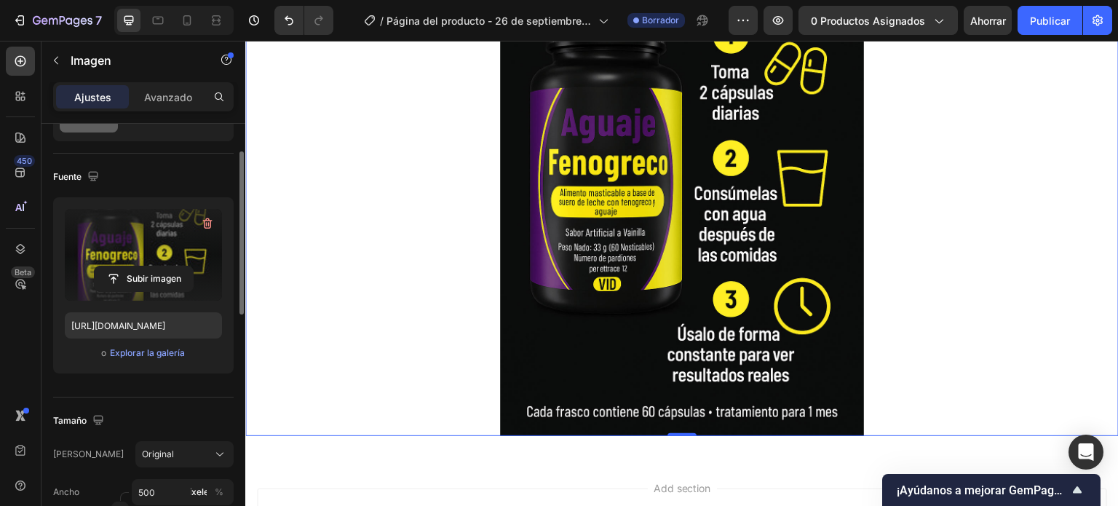
scroll to position [3276, 0]
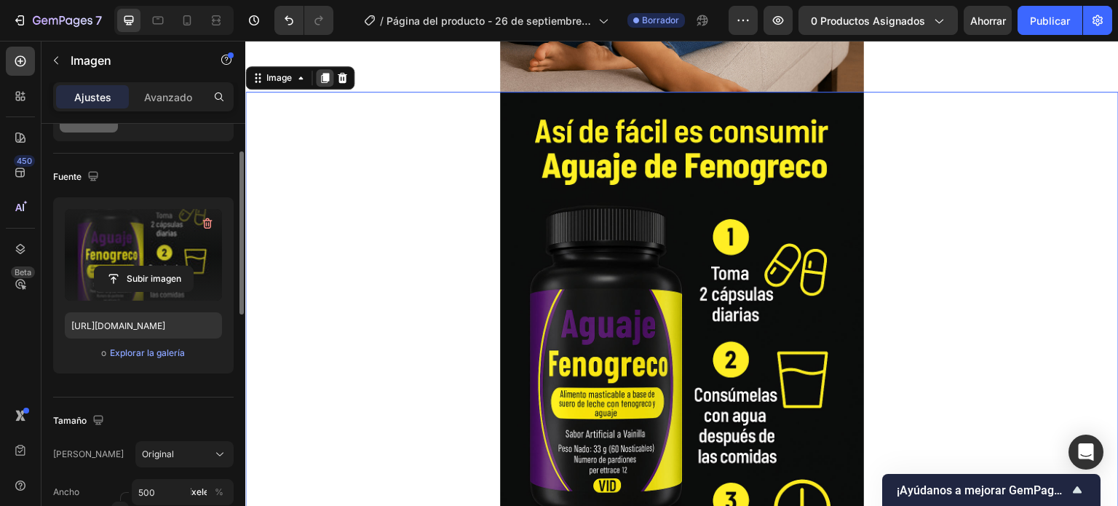
click at [327, 77] on icon at bounding box center [325, 78] width 8 height 10
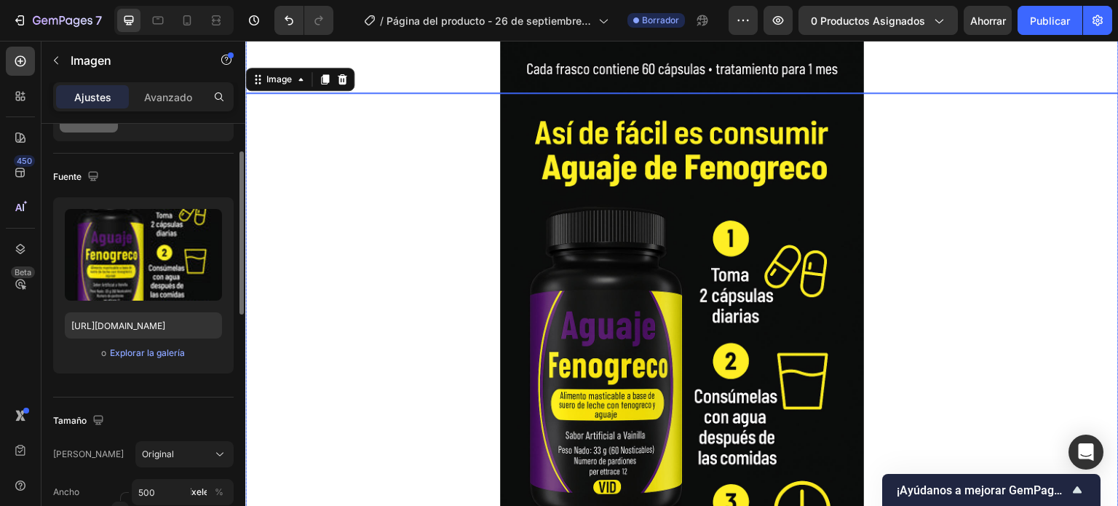
scroll to position [3821, 0]
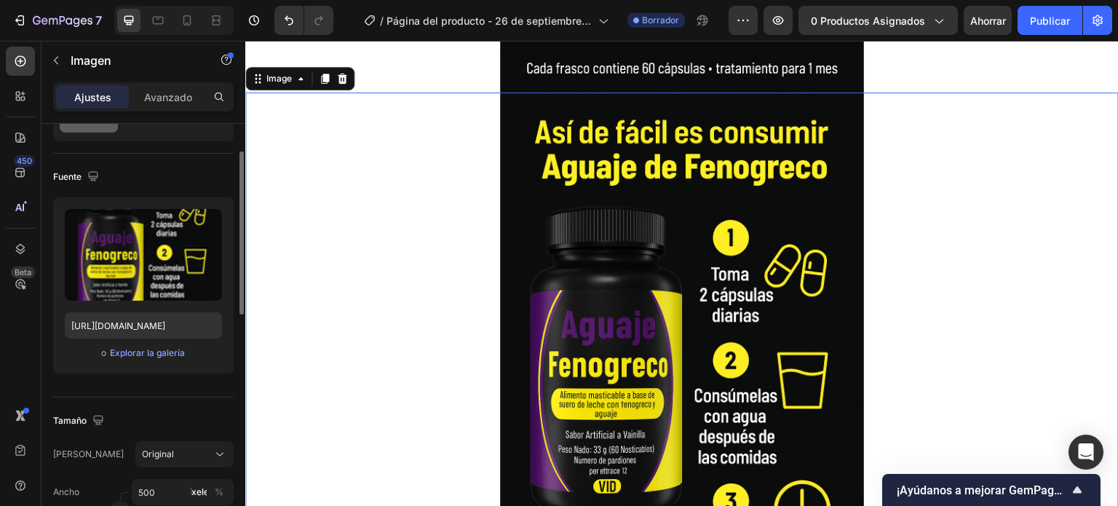
click at [668, 250] on img at bounding box center [682, 365] width 364 height 546
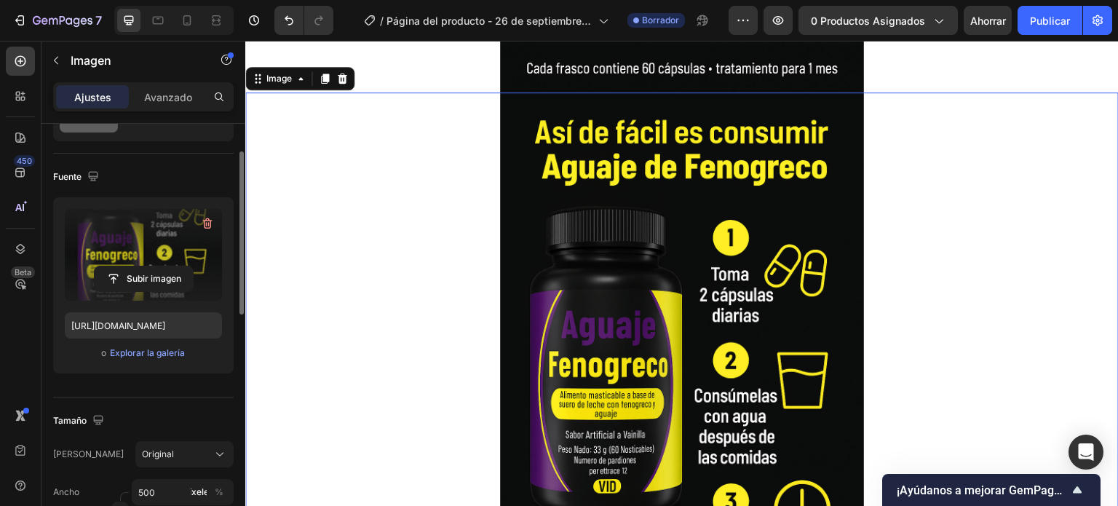
click at [159, 248] on label at bounding box center [143, 255] width 157 height 92
click at [159, 266] on input "file" at bounding box center [144, 278] width 98 height 25
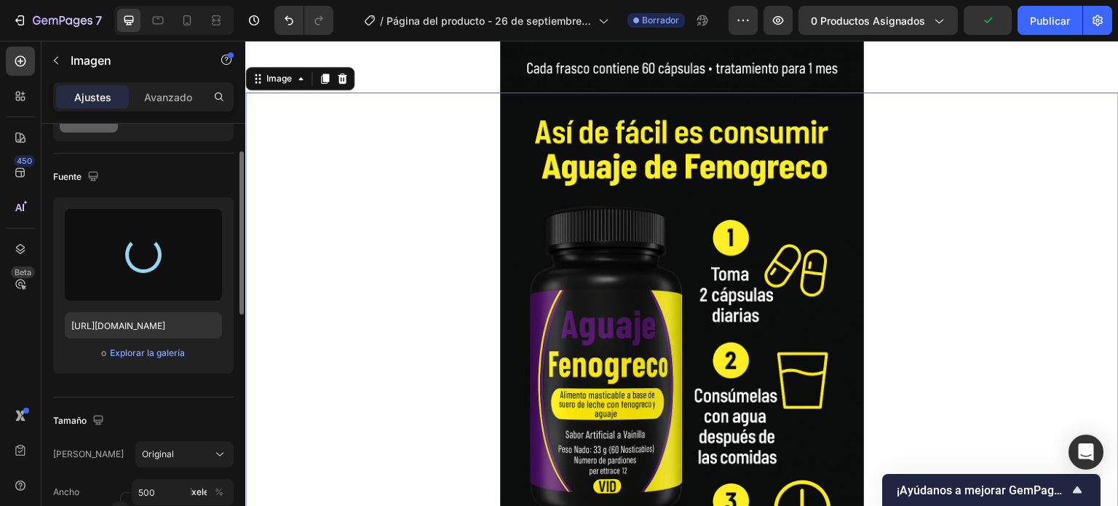
type input "[URL][DOMAIN_NAME]"
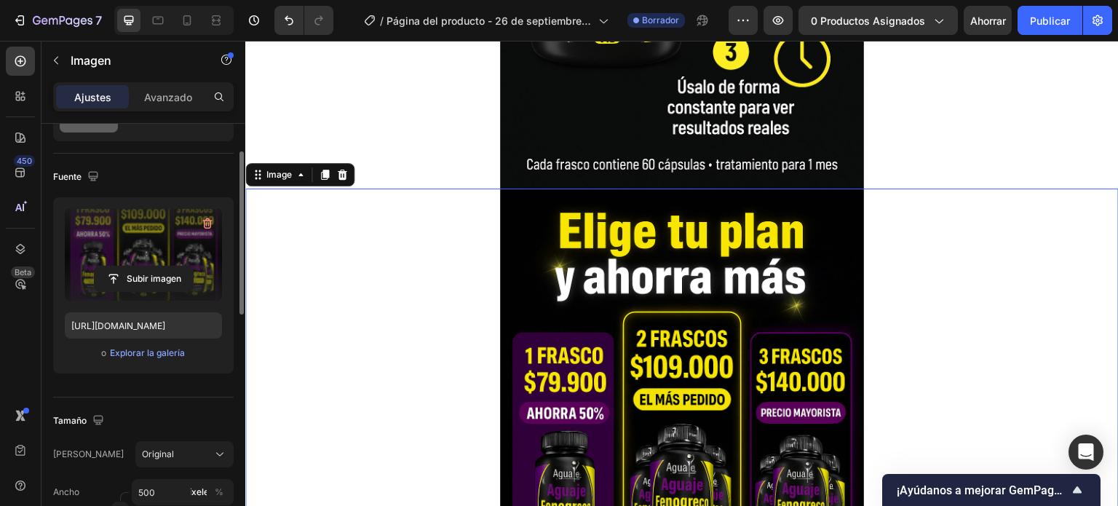
scroll to position [3530, 0]
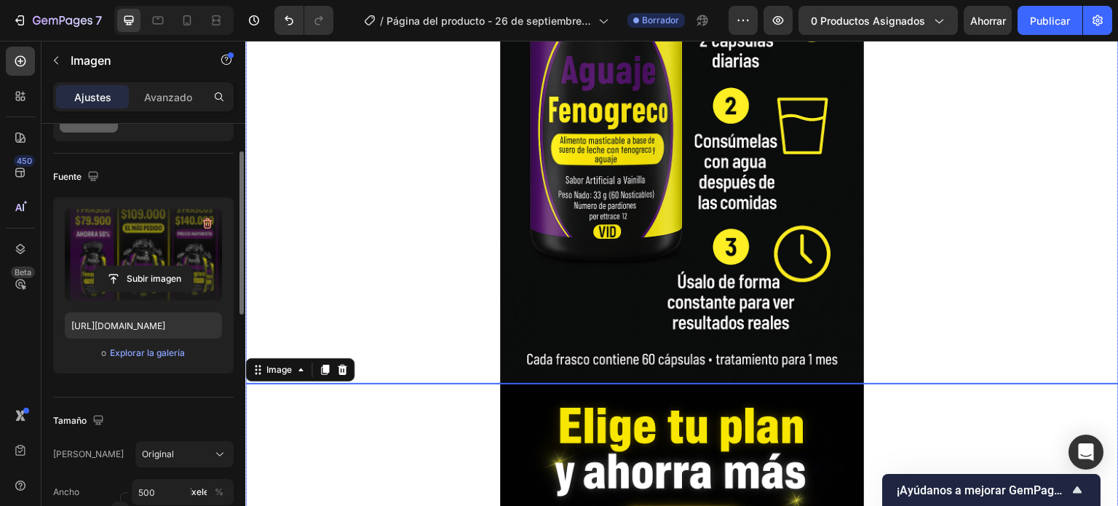
click at [974, 201] on div at bounding box center [681, 111] width 873 height 546
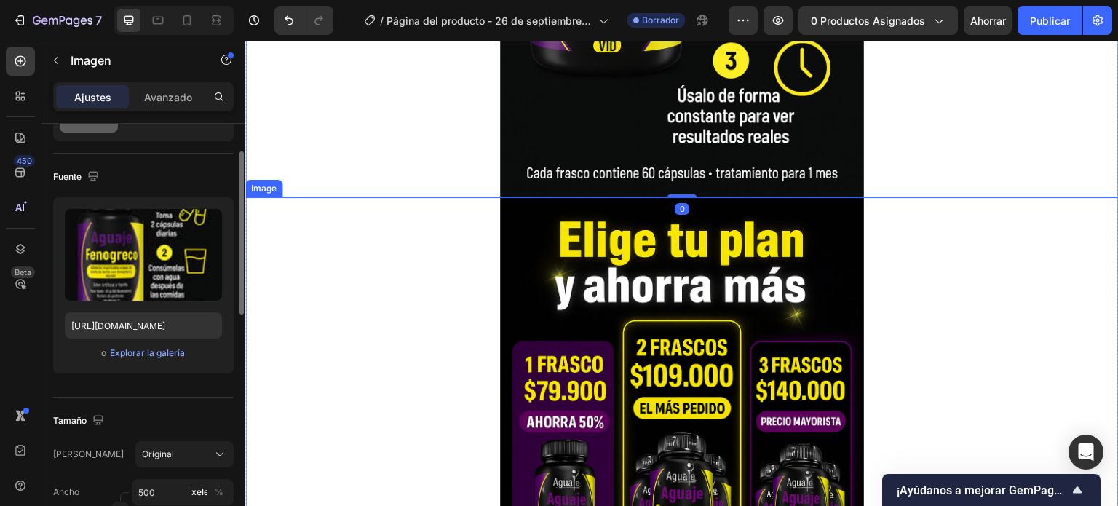
scroll to position [3749, 0]
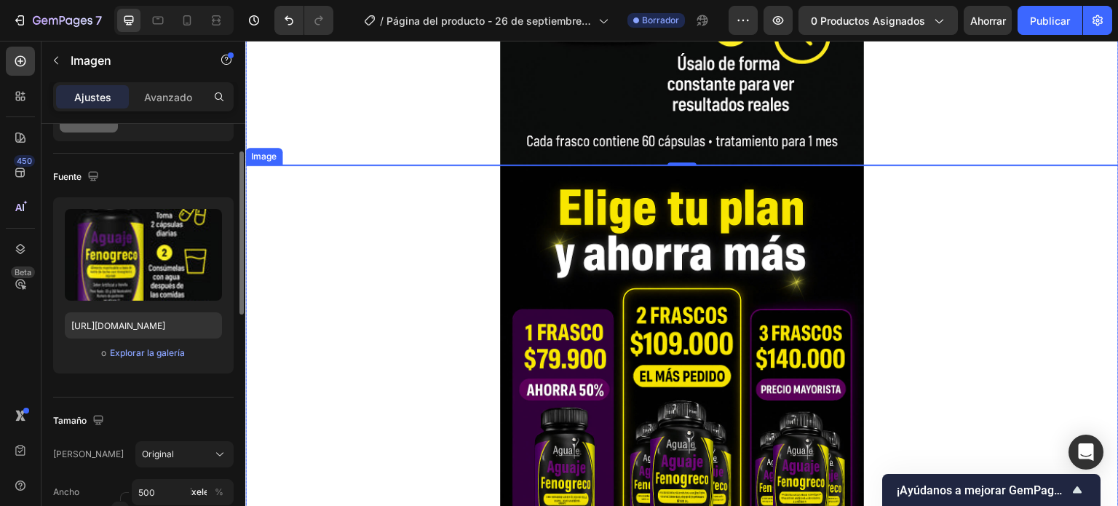
click at [517, 231] on img at bounding box center [682, 438] width 364 height 546
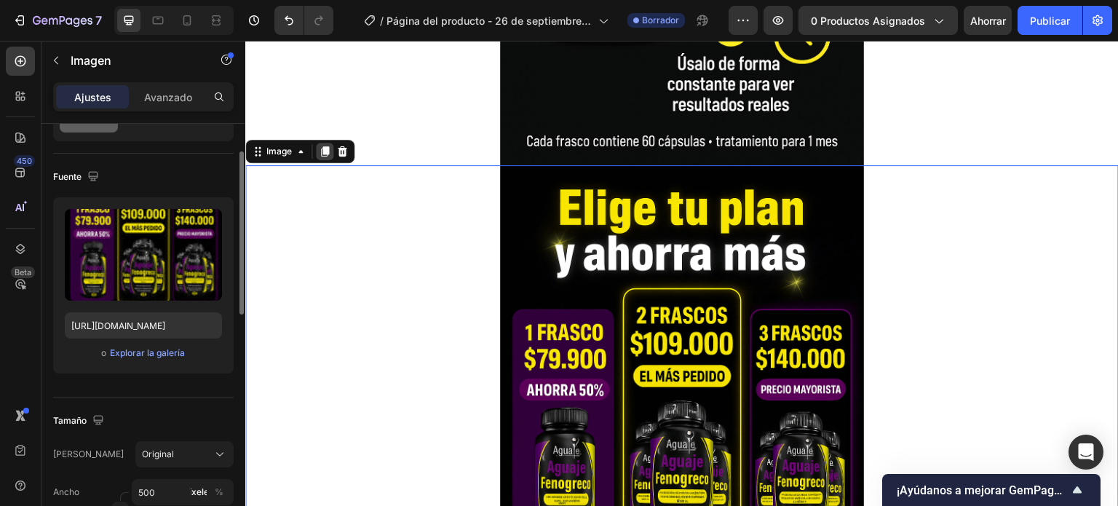
click at [327, 146] on icon at bounding box center [325, 151] width 8 height 10
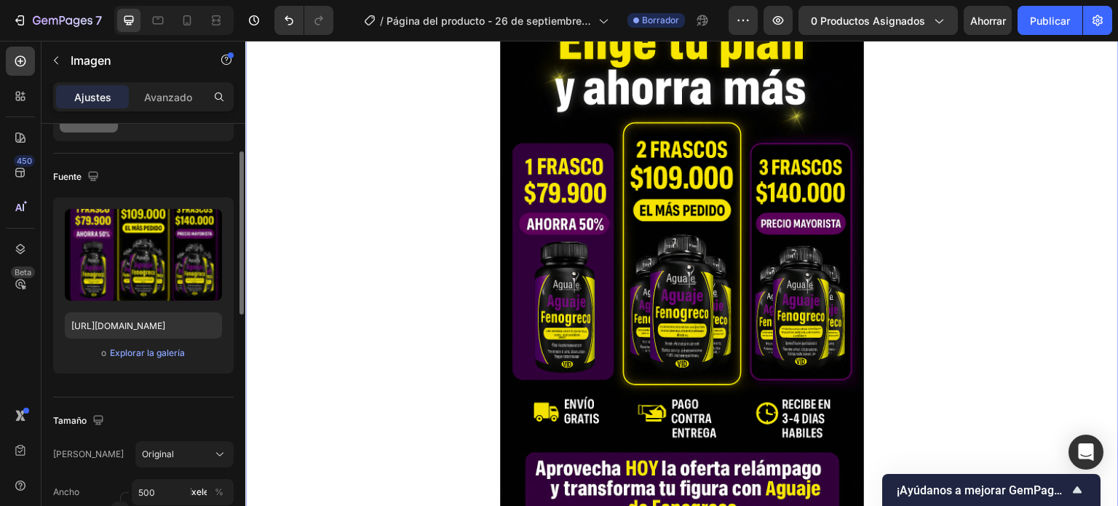
scroll to position [4586, 0]
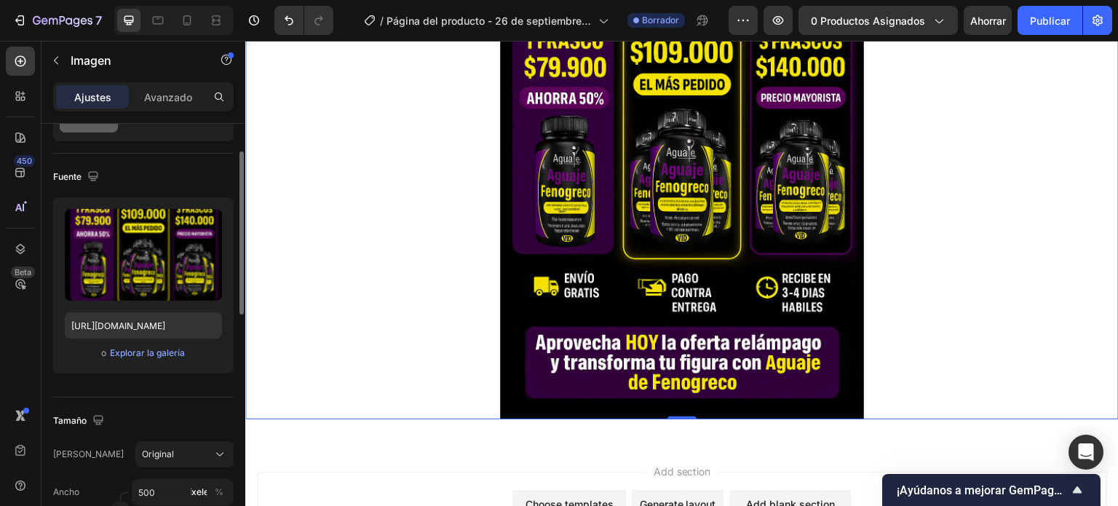
click at [661, 265] on img at bounding box center [682, 146] width 364 height 546
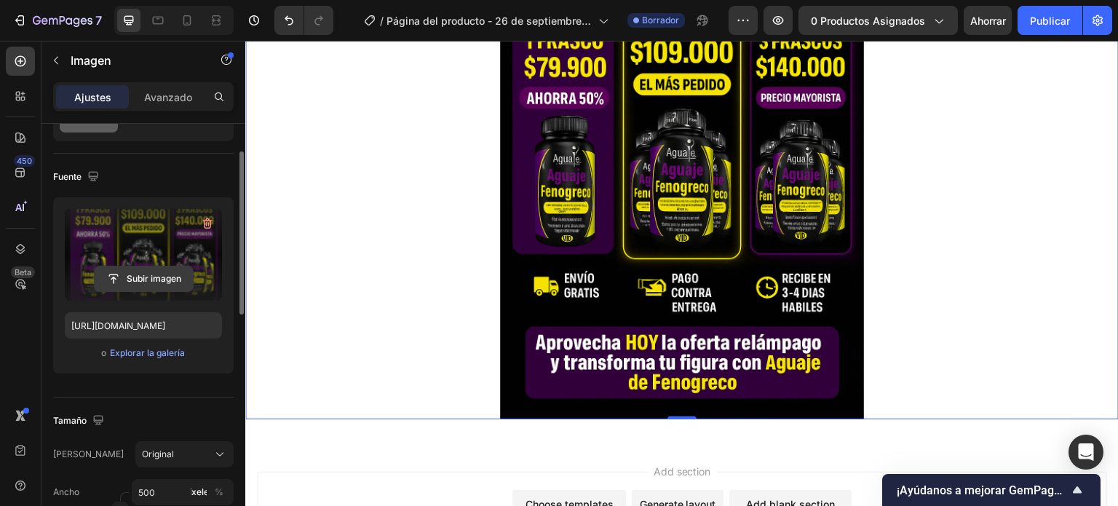
click at [146, 279] on input "file" at bounding box center [144, 278] width 98 height 25
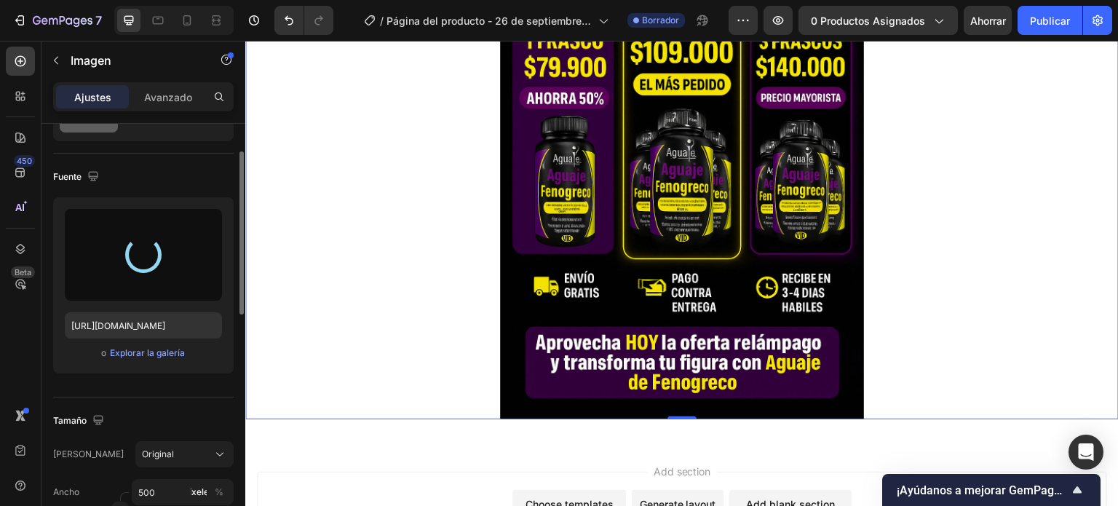
type input "[URL][DOMAIN_NAME]"
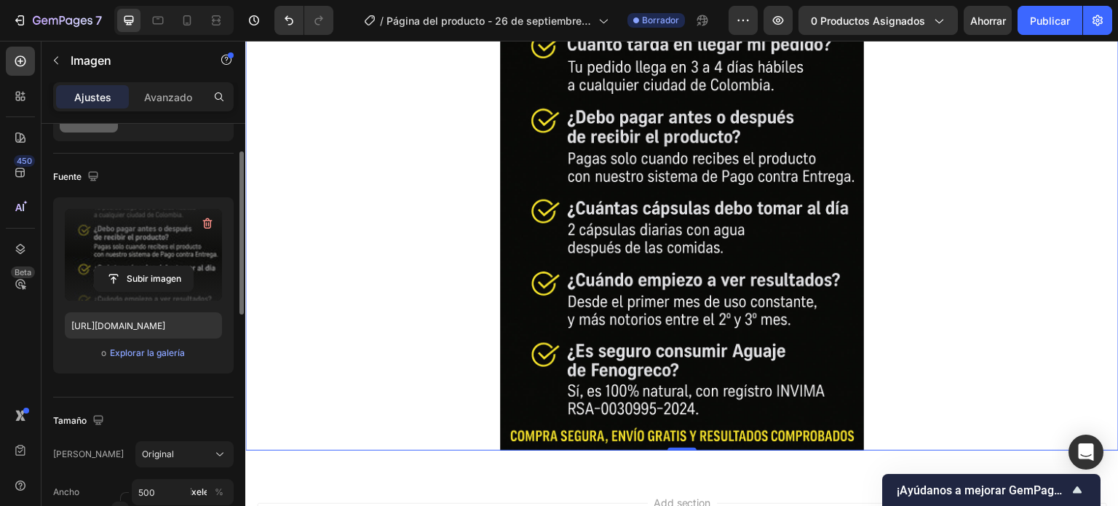
scroll to position [4295, 0]
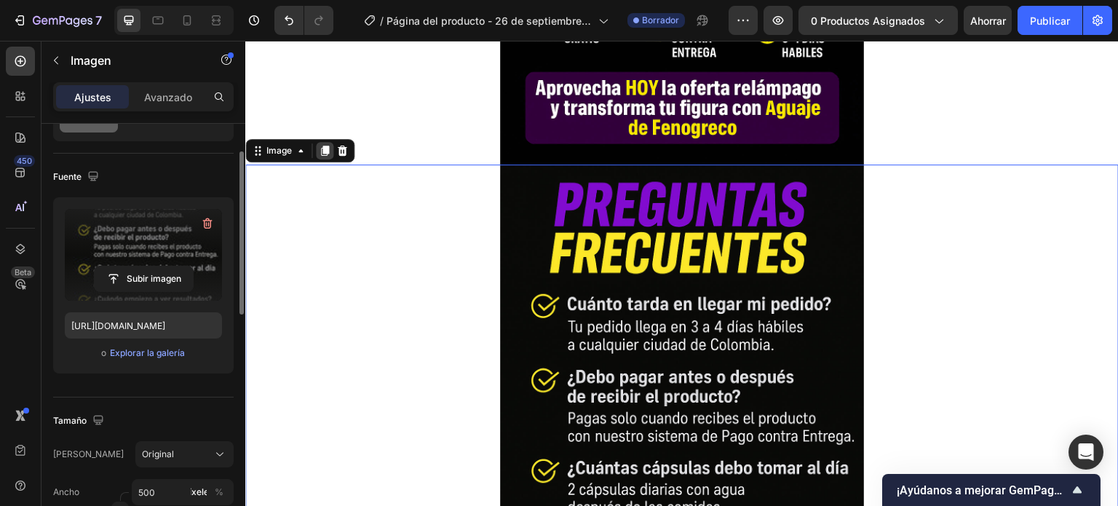
click at [324, 153] on icon at bounding box center [325, 151] width 8 height 10
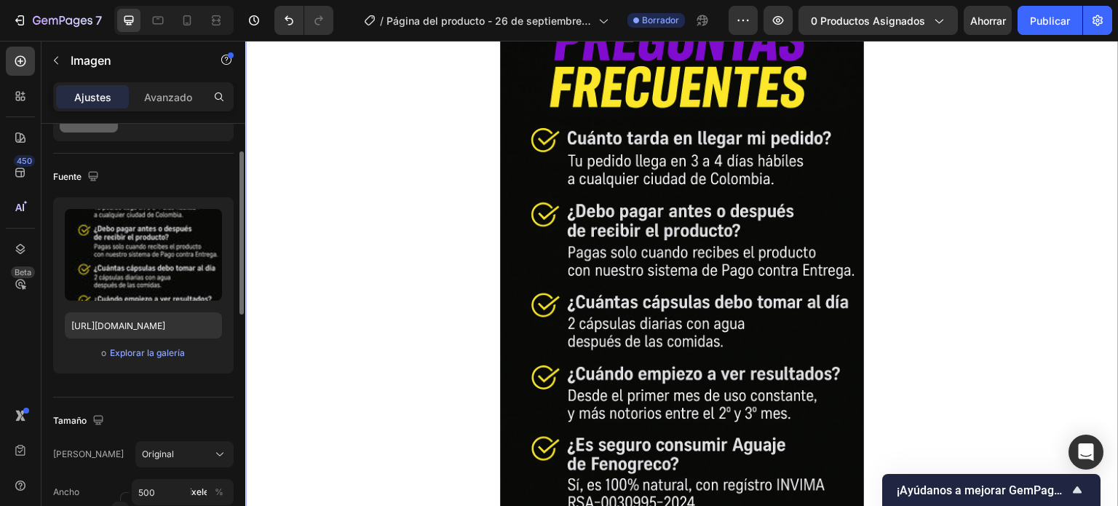
click at [693, 259] on img at bounding box center [682, 272] width 364 height 546
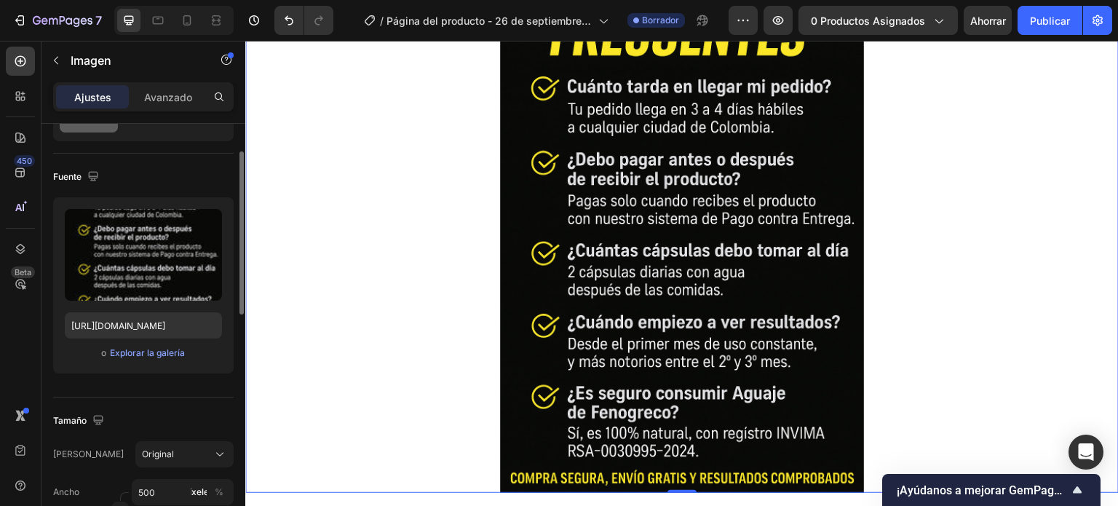
scroll to position [5204, 0]
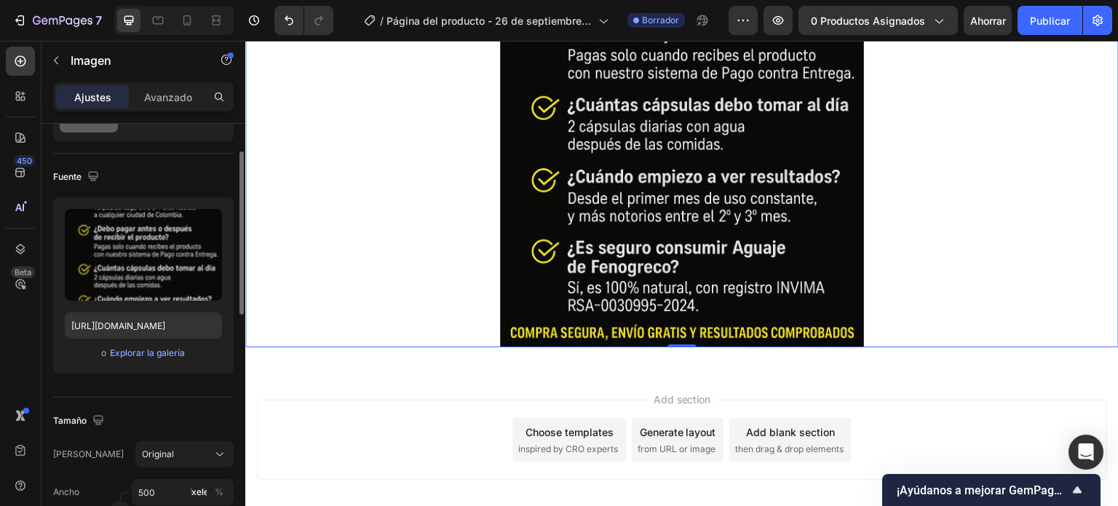
click at [621, 216] on img at bounding box center [682, 74] width 364 height 546
click at [132, 272] on input "file" at bounding box center [144, 278] width 98 height 25
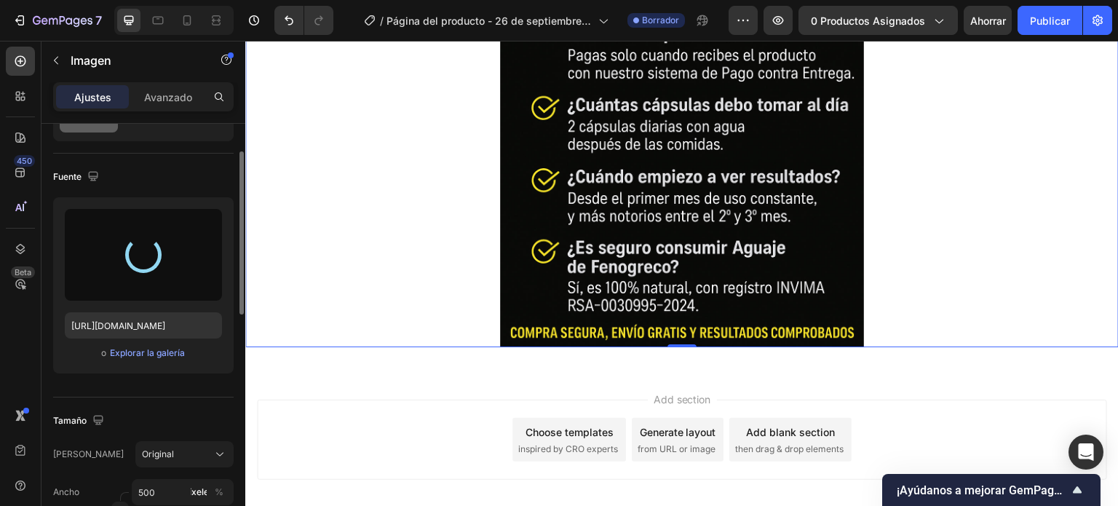
type input "[URL][DOMAIN_NAME]"
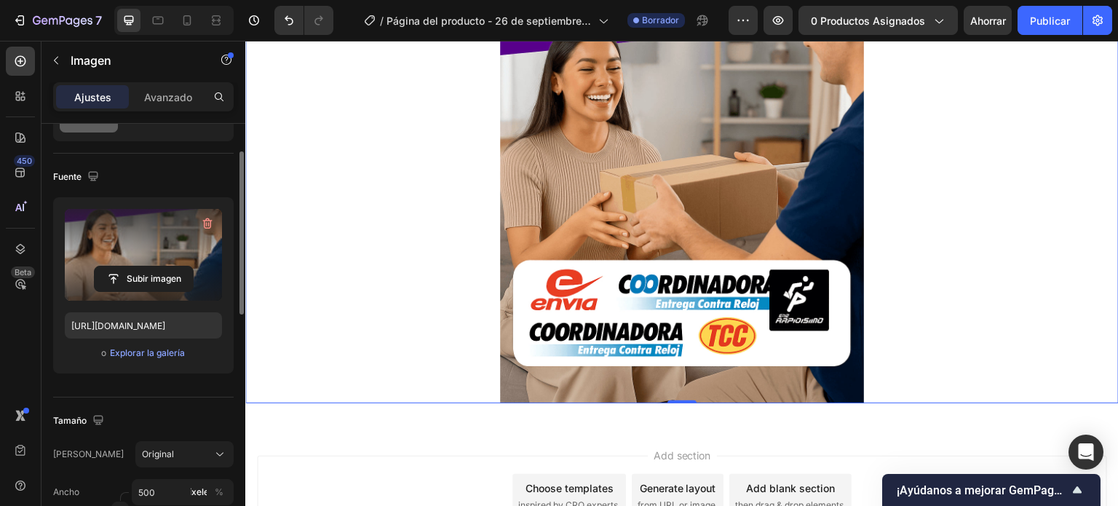
scroll to position [5058, 0]
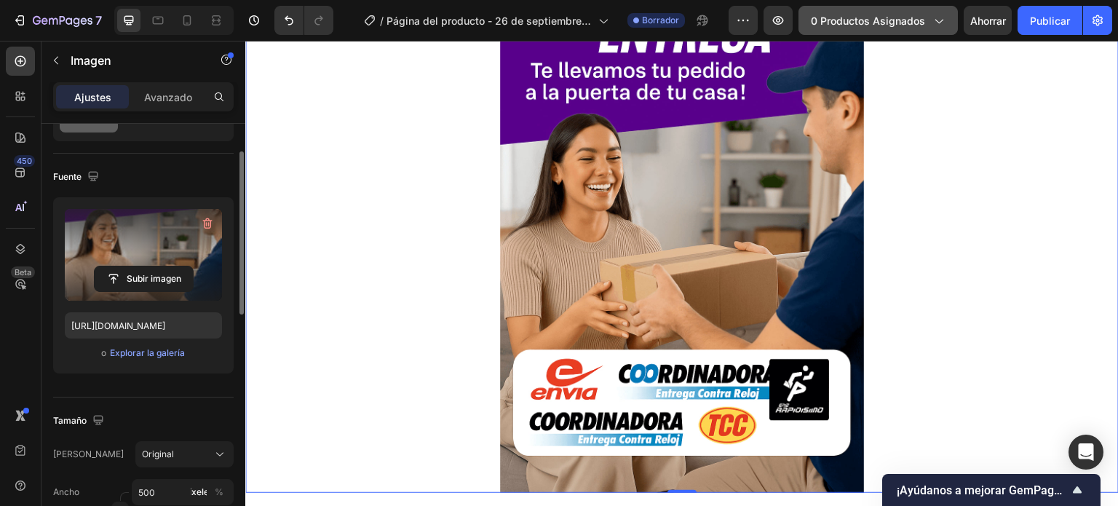
click at [931, 25] on icon "button" at bounding box center [938, 20] width 15 height 15
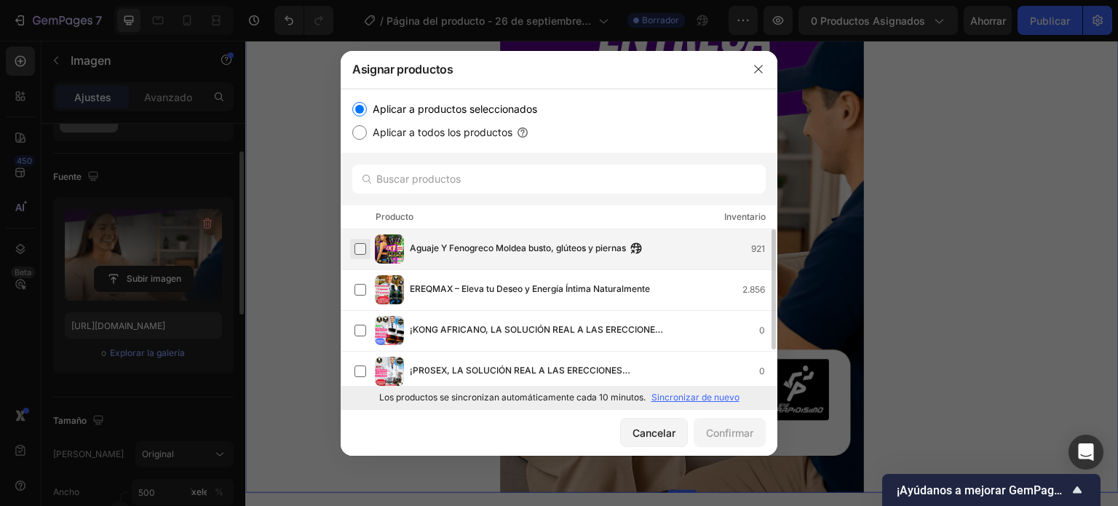
click at [364, 247] on label at bounding box center [360, 249] width 12 height 12
click at [739, 432] on font "Confirmar" at bounding box center [729, 432] width 47 height 12
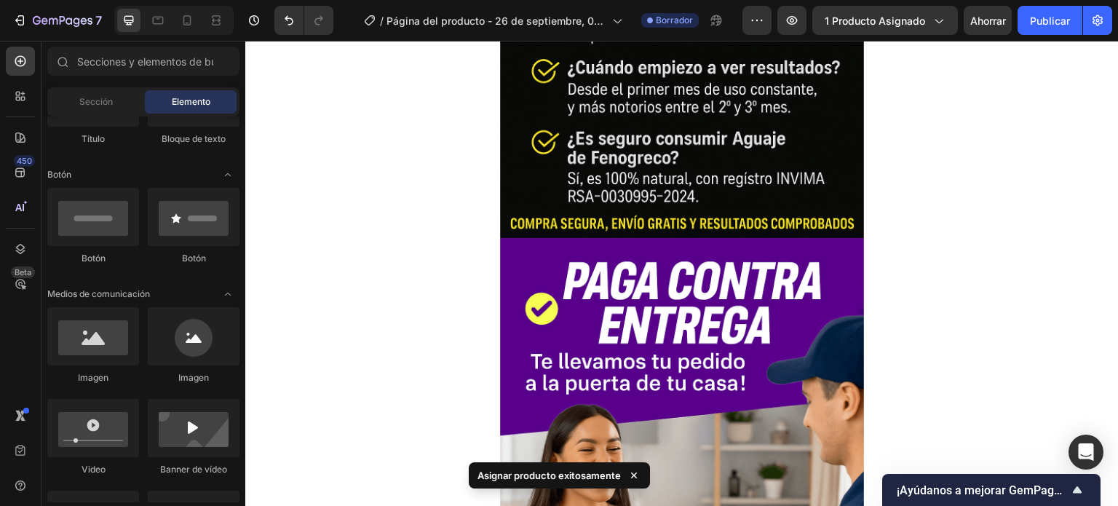
scroll to position [0, 0]
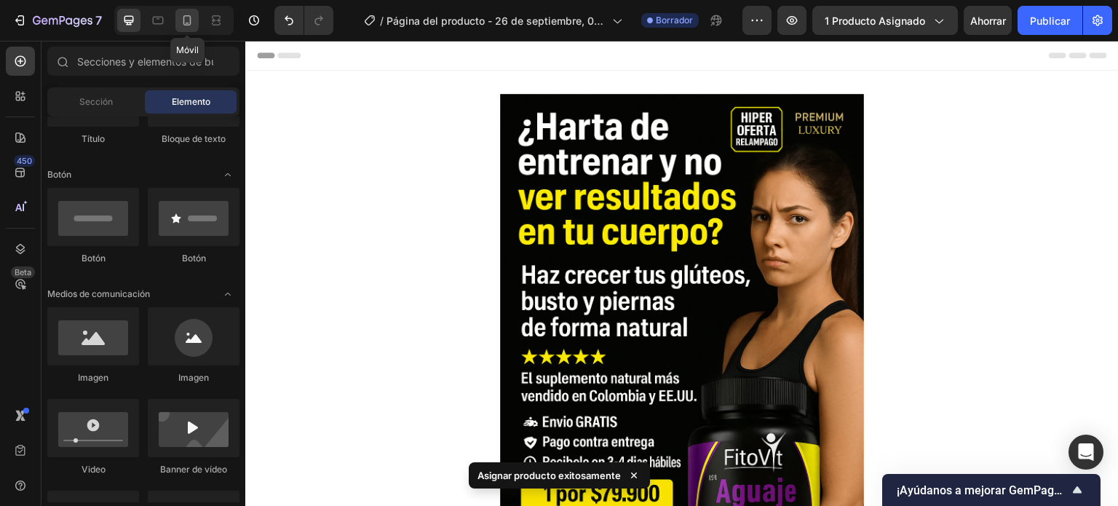
click at [177, 25] on div at bounding box center [186, 20] width 23 height 23
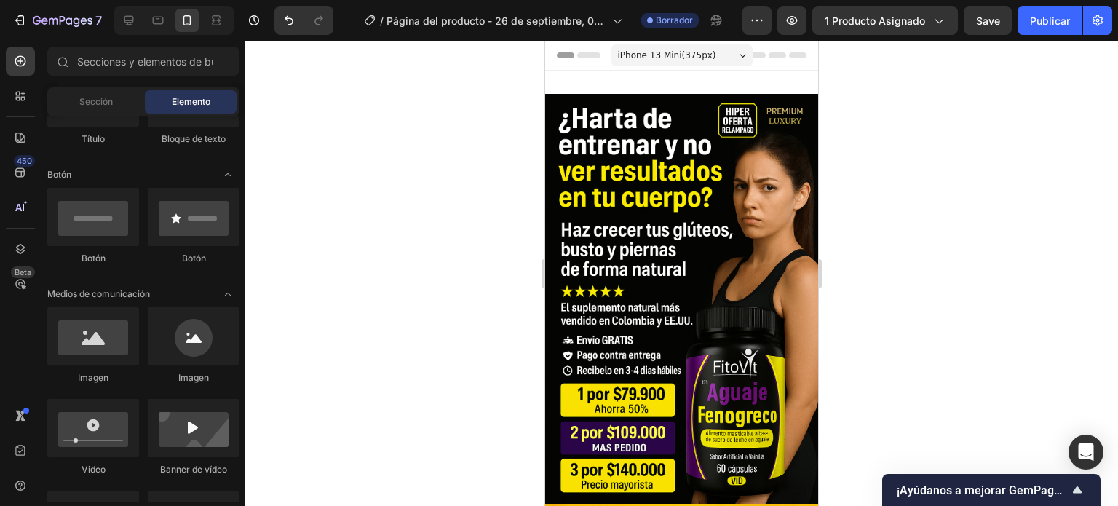
drag, startPoint x: 814, startPoint y: 474, endPoint x: 1369, endPoint y: 119, distance: 658.4
click at [562, 55] on icon at bounding box center [562, 55] width 10 height 10
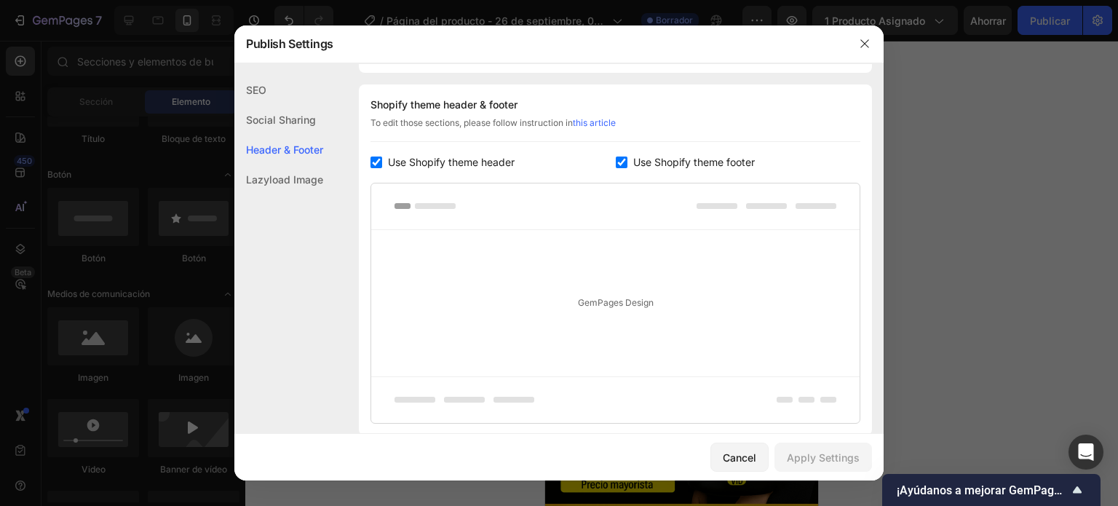
scroll to position [212, 0]
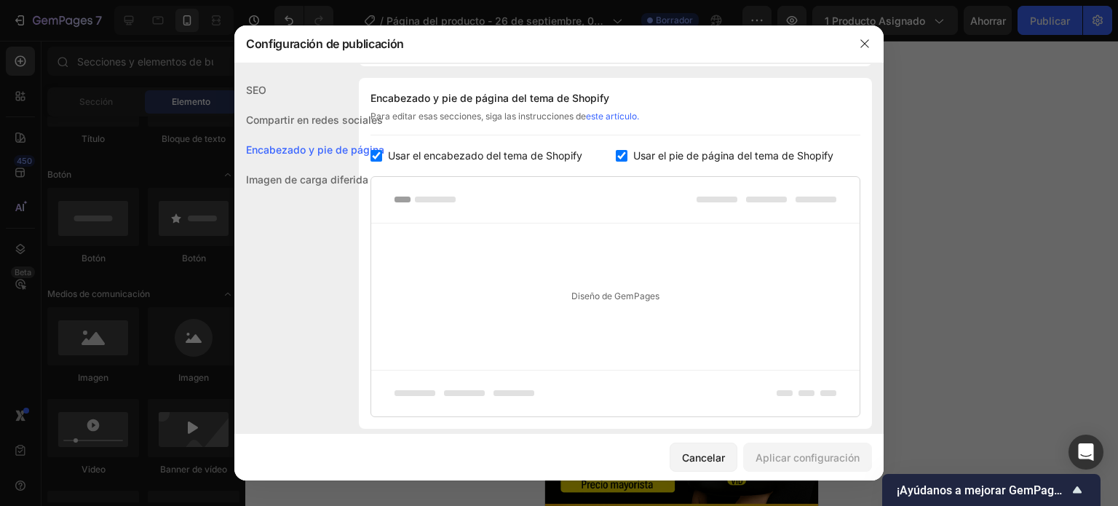
click at [375, 159] on input "checkbox" at bounding box center [376, 156] width 12 height 12
checkbox input "false"
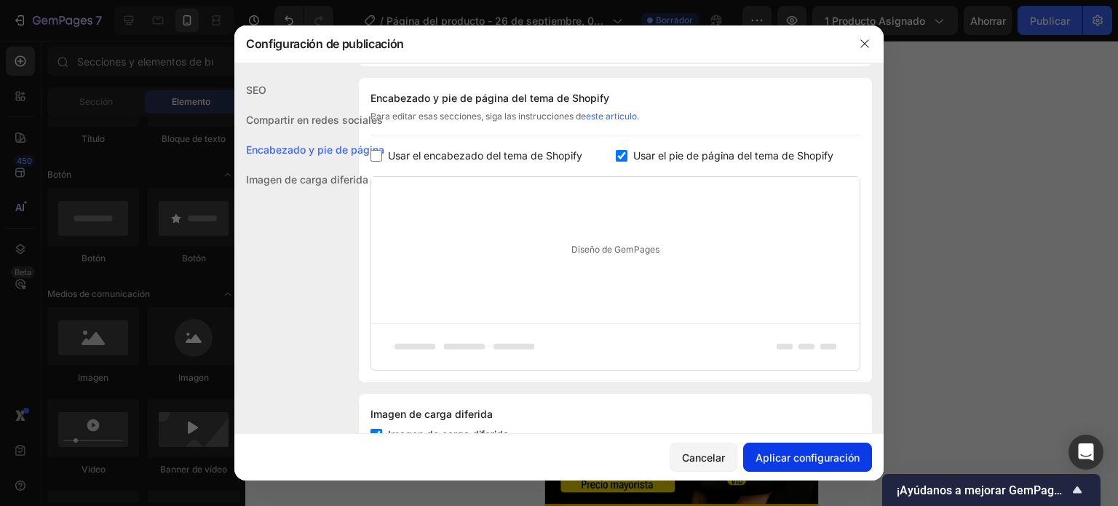
click at [752, 452] on button "Aplicar configuración" at bounding box center [807, 456] width 129 height 29
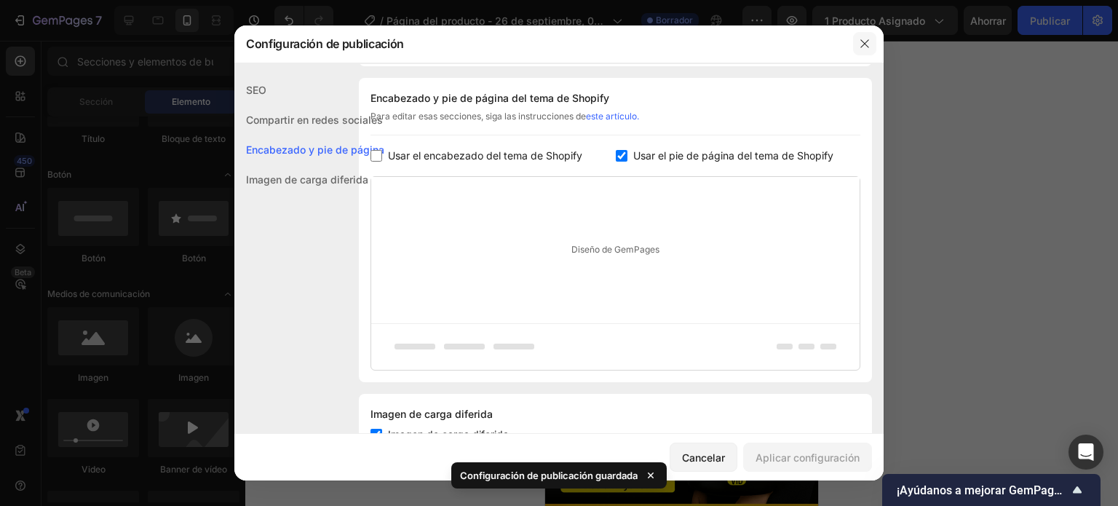
click at [861, 40] on icon "button" at bounding box center [864, 44] width 8 height 8
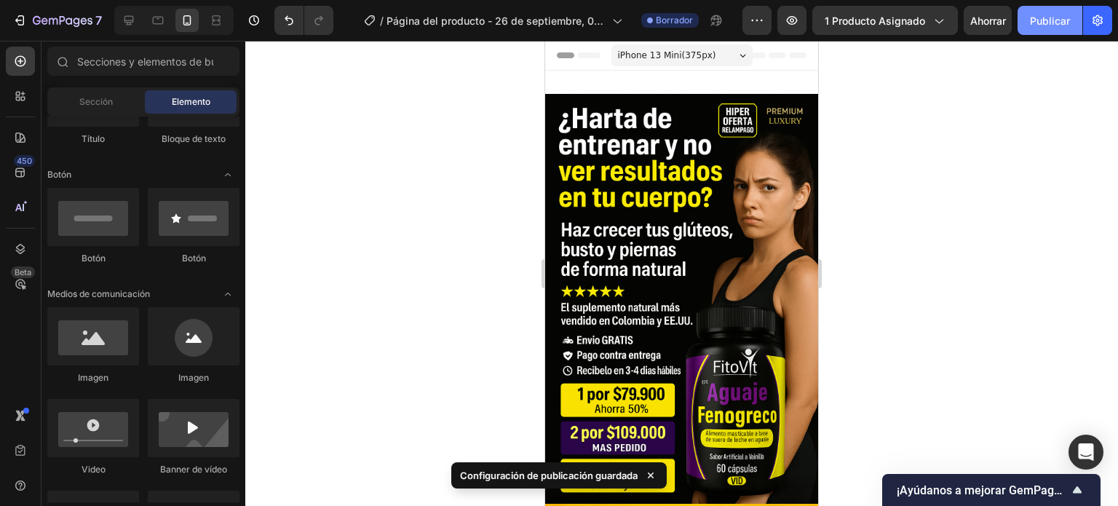
click at [1038, 17] on font "Publicar" at bounding box center [1050, 21] width 40 height 12
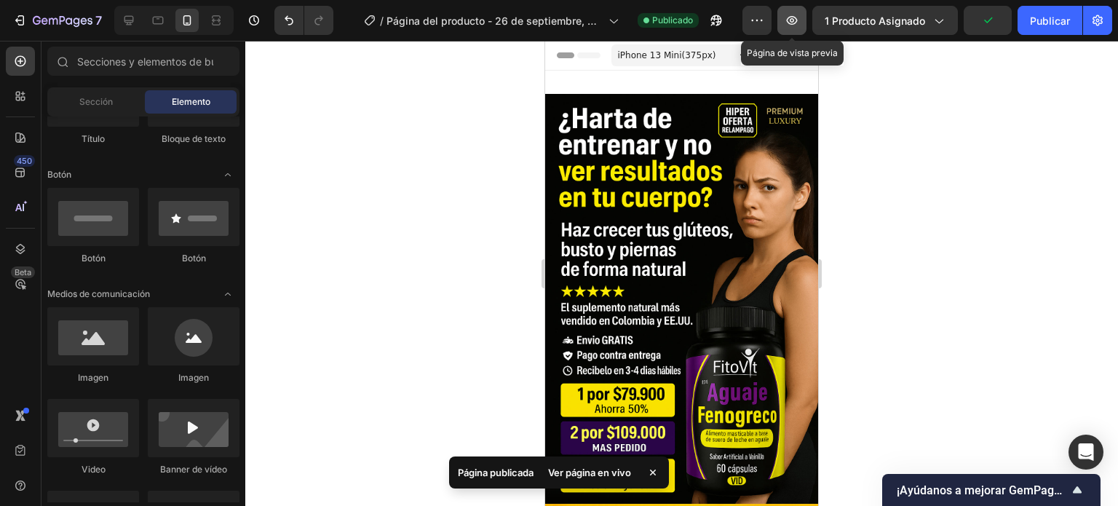
click at [801, 23] on button "button" at bounding box center [791, 20] width 29 height 29
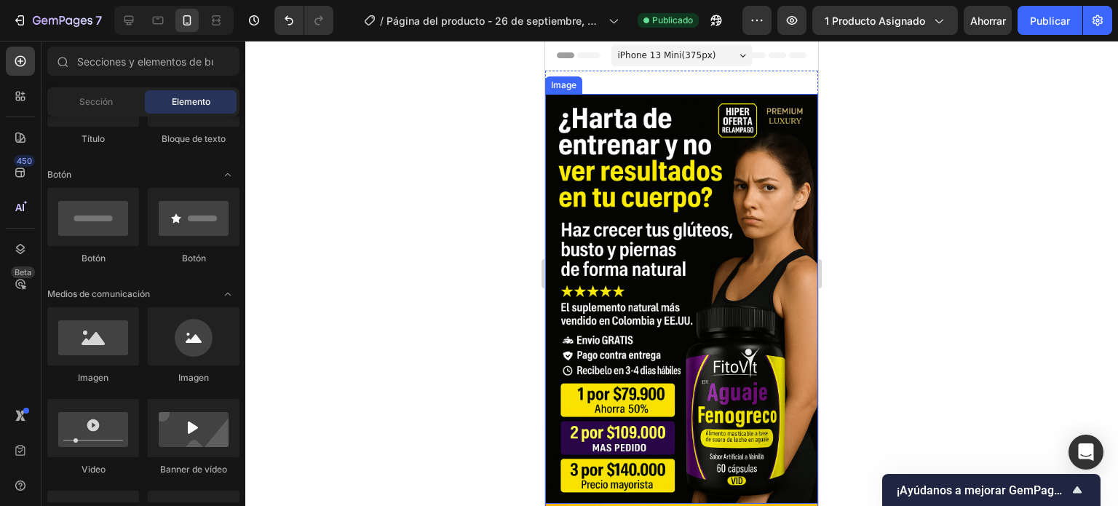
click at [640, 138] on img at bounding box center [681, 299] width 273 height 410
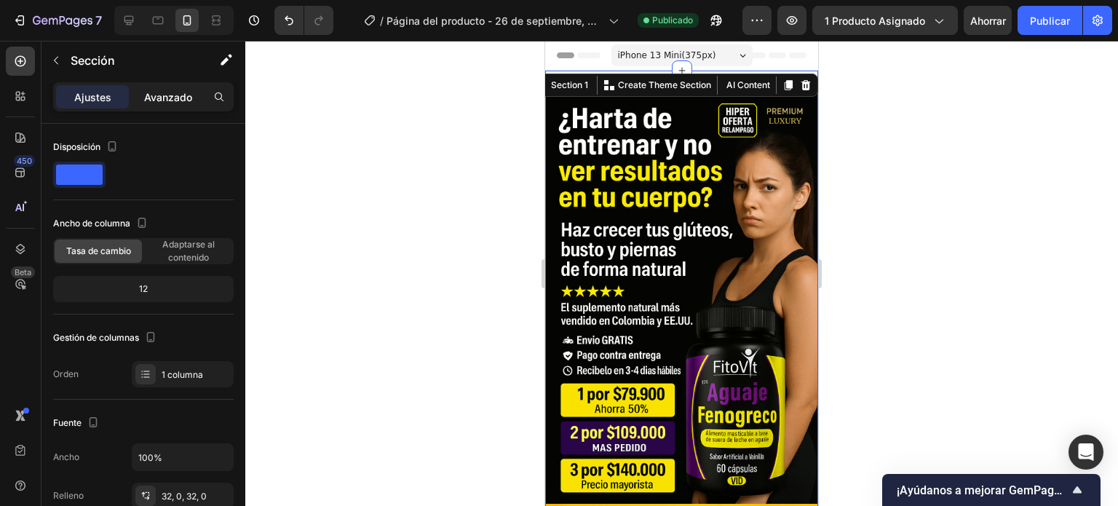
click at [152, 100] on font "Avanzado" at bounding box center [168, 97] width 48 height 12
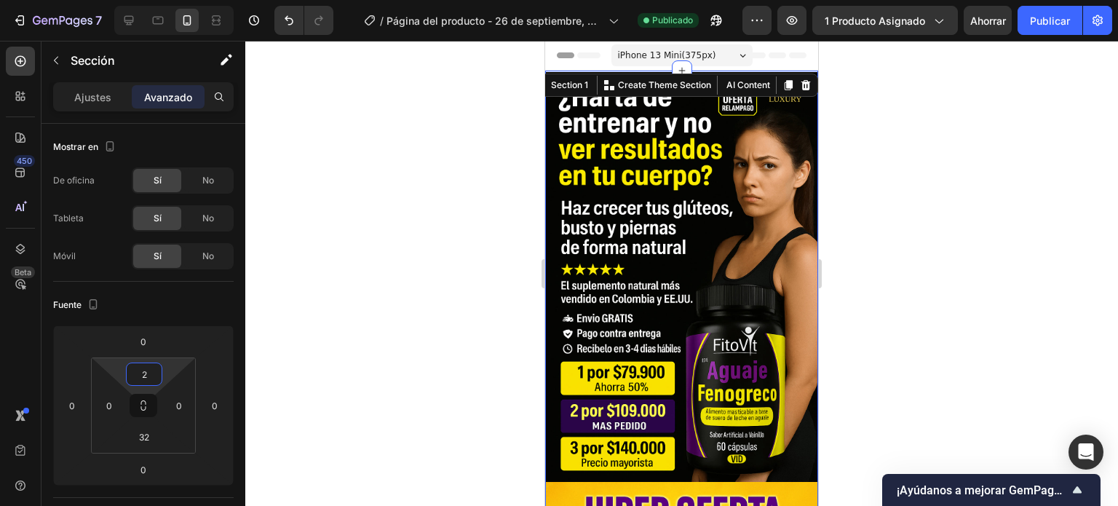
type input "0"
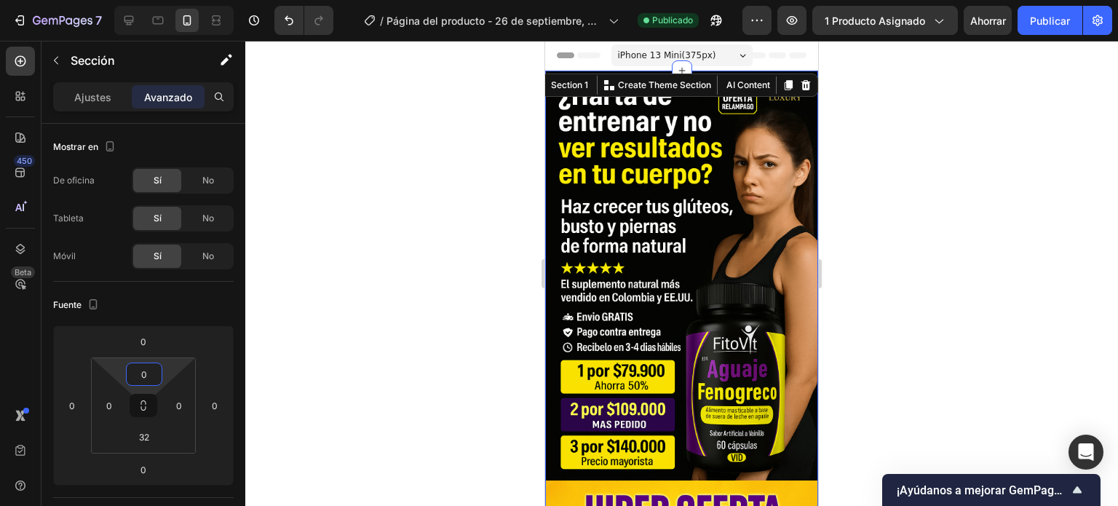
click at [168, 0] on html "7 / Página del producto - 26 de septiembre, 00:32:58 Publicado Avance 1 product…" at bounding box center [559, 0] width 1118 height 0
click at [1047, 28] on button "Publicar" at bounding box center [1049, 20] width 65 height 29
